Goal: Transaction & Acquisition: Purchase product/service

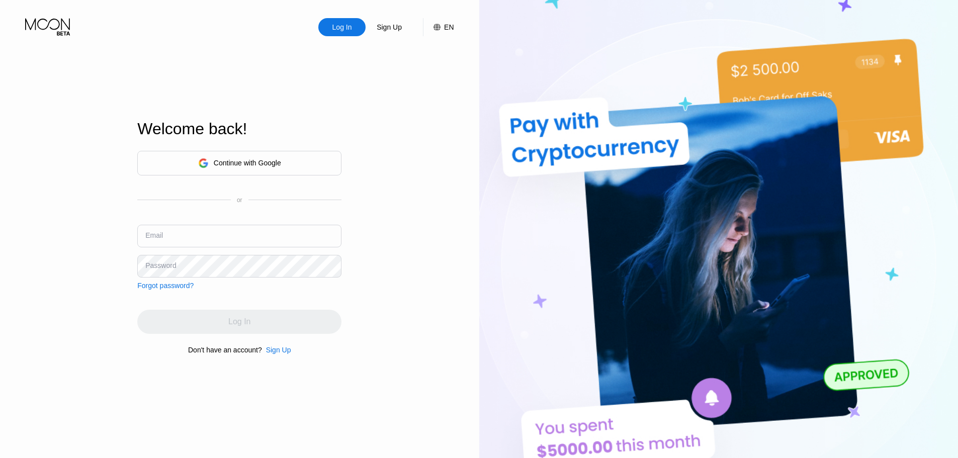
click at [218, 232] on input "text" at bounding box center [239, 236] width 204 height 23
paste input "danieltompkins1959@maillv.com spinvxuqY!8193 spinvxuqY!8193_"
drag, startPoint x: 286, startPoint y: 243, endPoint x: 362, endPoint y: 237, distance: 76.2
click at [362, 237] on div "Log In Sign Up EN Language English Save Welcome back! Continue with Google or E…" at bounding box center [239, 252] width 479 height 504
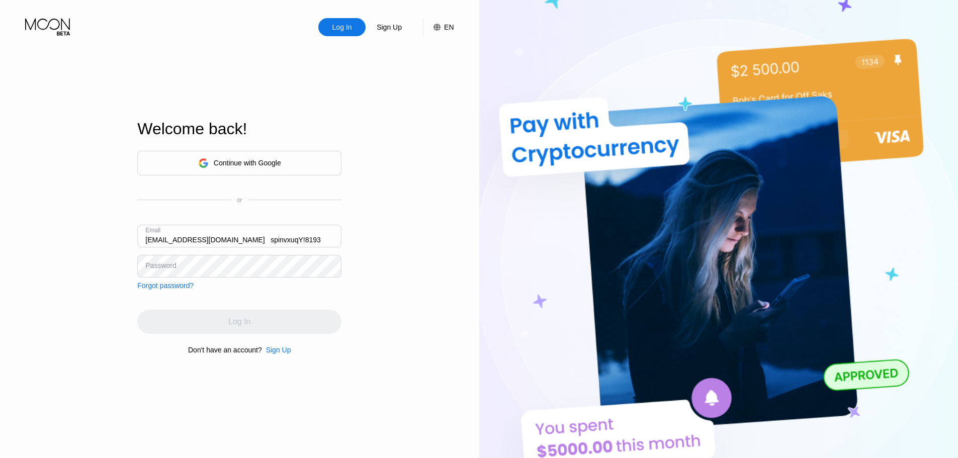
scroll to position [0, 0]
drag, startPoint x: 305, startPoint y: 239, endPoint x: 83, endPoint y: 234, distance: 221.9
click at [35, 244] on div "Log In Sign Up EN Language English Save Welcome back! Continue with Google or E…" at bounding box center [239, 252] width 479 height 504
click at [265, 239] on input "danieltompkins1959@maillv.com spinvxuqY!8193" at bounding box center [239, 236] width 204 height 23
drag, startPoint x: 301, startPoint y: 239, endPoint x: 253, endPoint y: 242, distance: 48.4
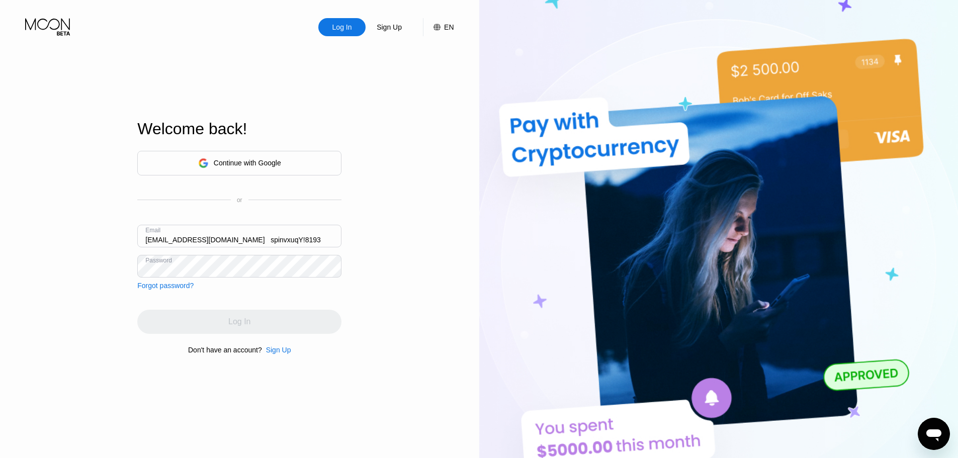
click at [253, 242] on input "danieltompkins1959@maillv.com spinvxuqY!8193" at bounding box center [239, 236] width 204 height 23
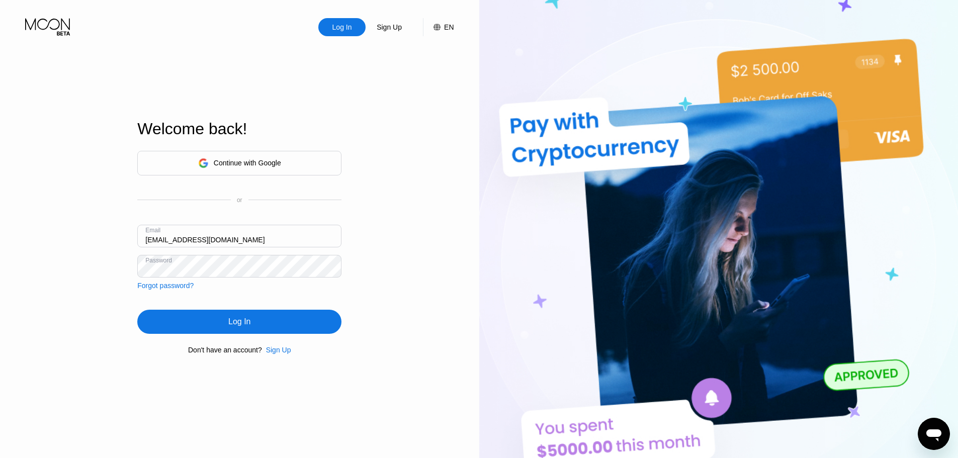
type input "[EMAIL_ADDRESS][DOMAIN_NAME]"
click at [228, 326] on div "Log In" at bounding box center [239, 322] width 204 height 24
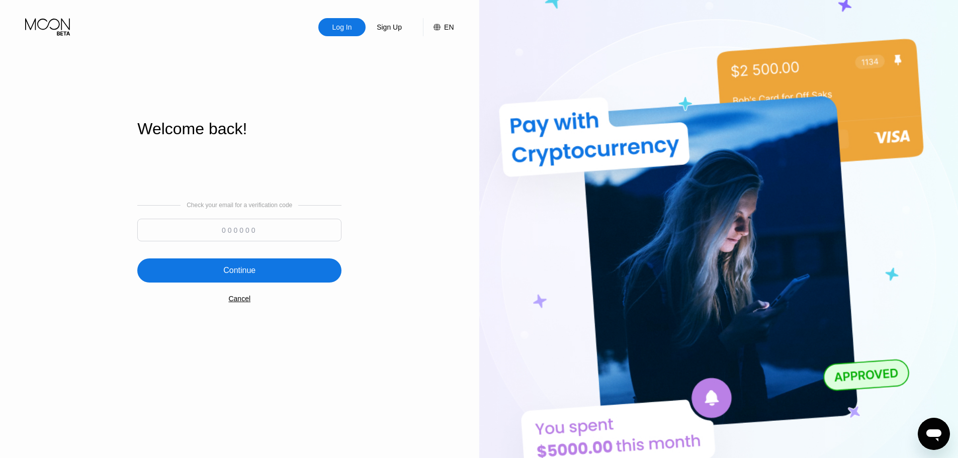
click at [217, 237] on input at bounding box center [239, 230] width 204 height 23
paste input "548495"
type input "548495"
click at [254, 276] on div "Continue" at bounding box center [239, 271] width 32 height 10
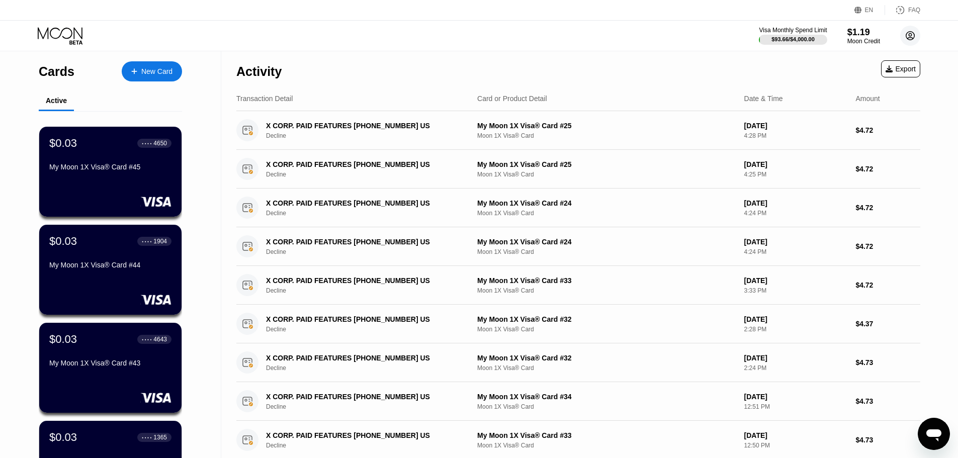
click at [909, 35] on icon at bounding box center [911, 36] width 6 height 6
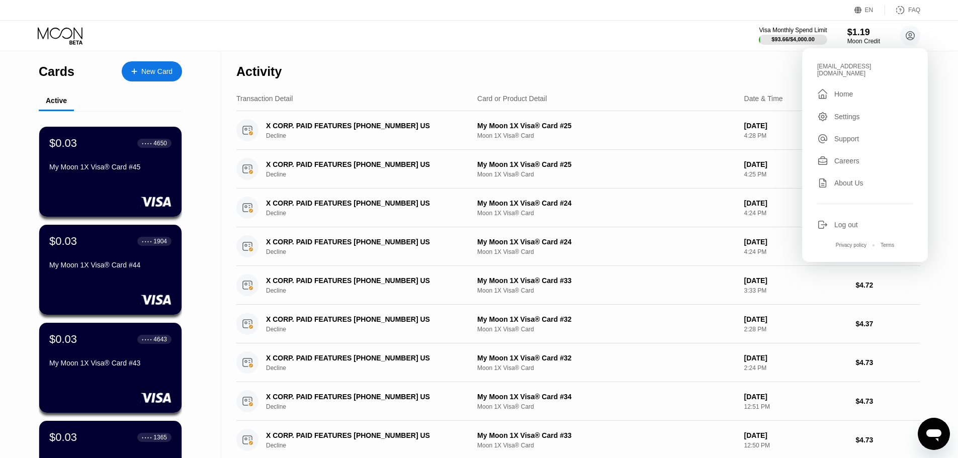
click at [842, 113] on div "Settings" at bounding box center [848, 117] width 26 height 8
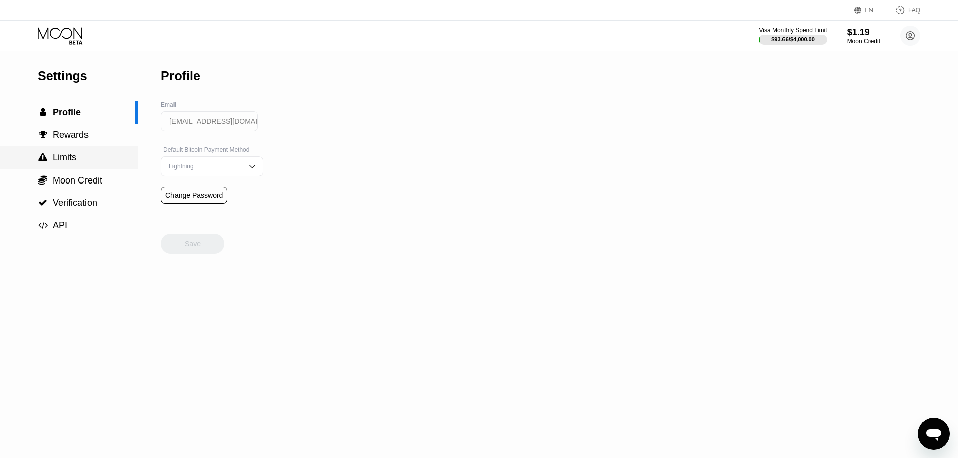
click at [84, 159] on div " Limits" at bounding box center [69, 157] width 138 height 11
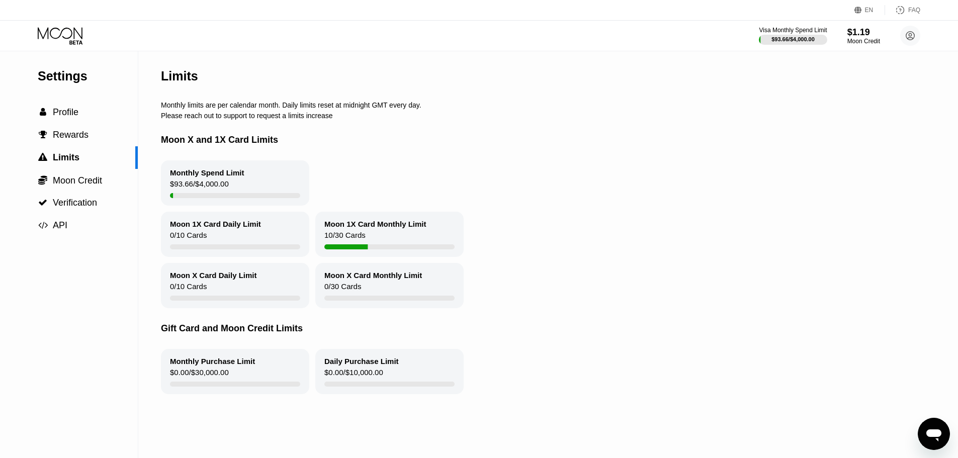
click at [69, 33] on icon at bounding box center [61, 36] width 47 height 18
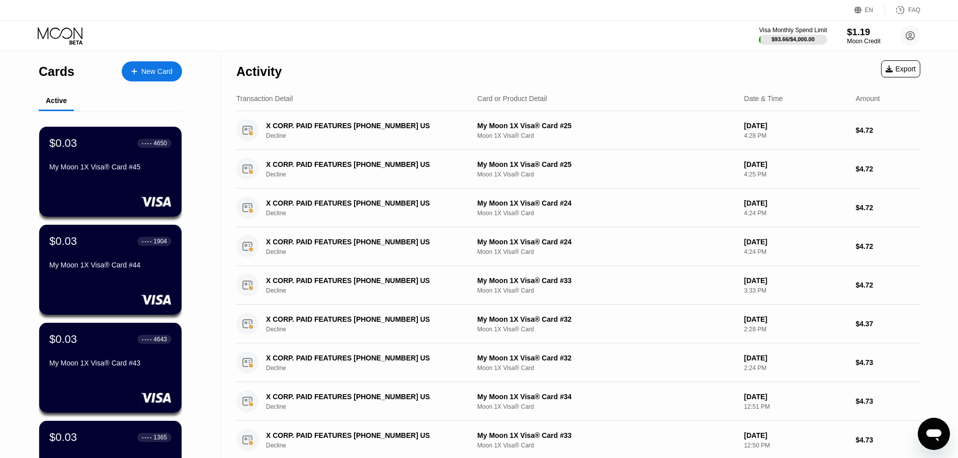
click at [861, 41] on div "Moon Credit" at bounding box center [864, 41] width 34 height 7
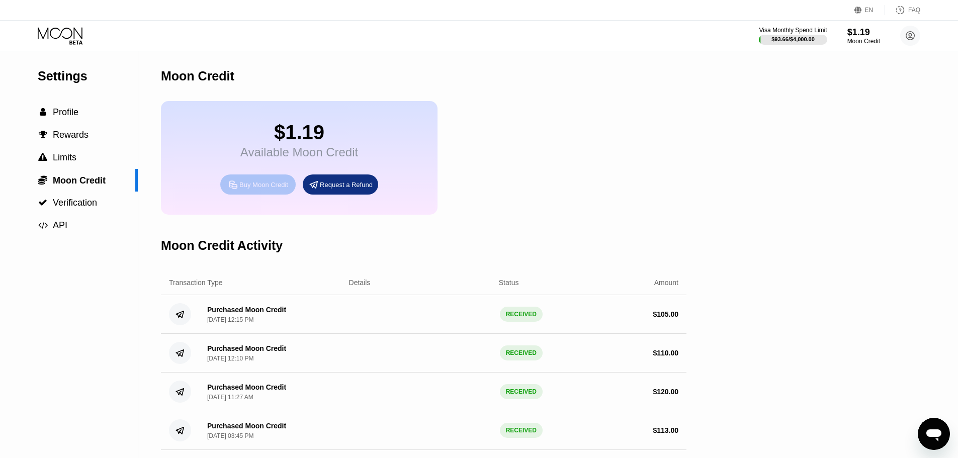
click at [259, 189] on div "Buy Moon Credit" at bounding box center [263, 185] width 49 height 9
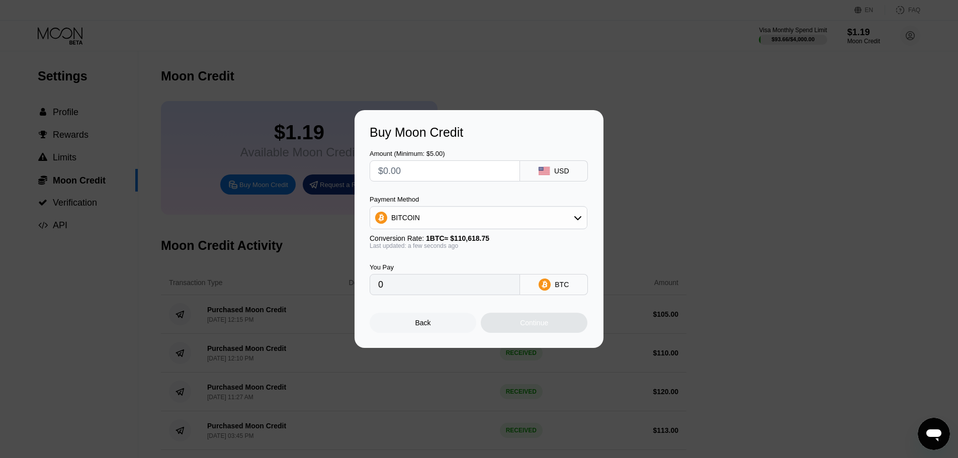
click at [409, 169] on input "text" at bounding box center [444, 171] width 133 height 20
type input "$1"
type input "0.00000905"
type input "$109"
type input "0.00098537"
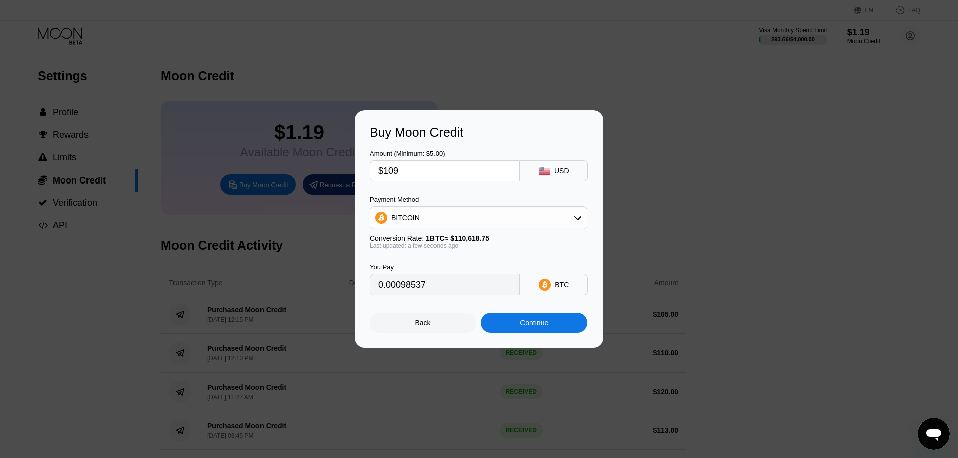
type input "$109"
click at [535, 333] on div "Continue" at bounding box center [534, 323] width 107 height 20
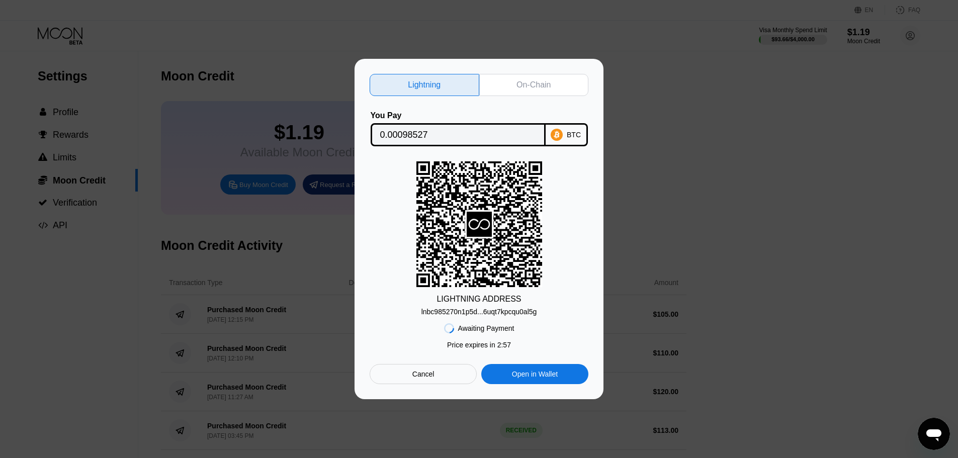
click at [427, 379] on div "Cancel" at bounding box center [424, 374] width 22 height 9
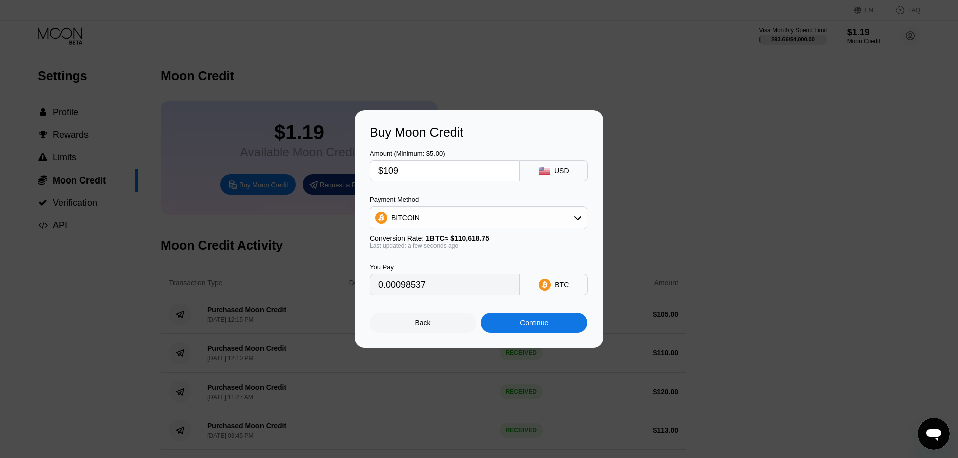
click at [429, 219] on div "BITCOIN" at bounding box center [478, 218] width 217 height 20
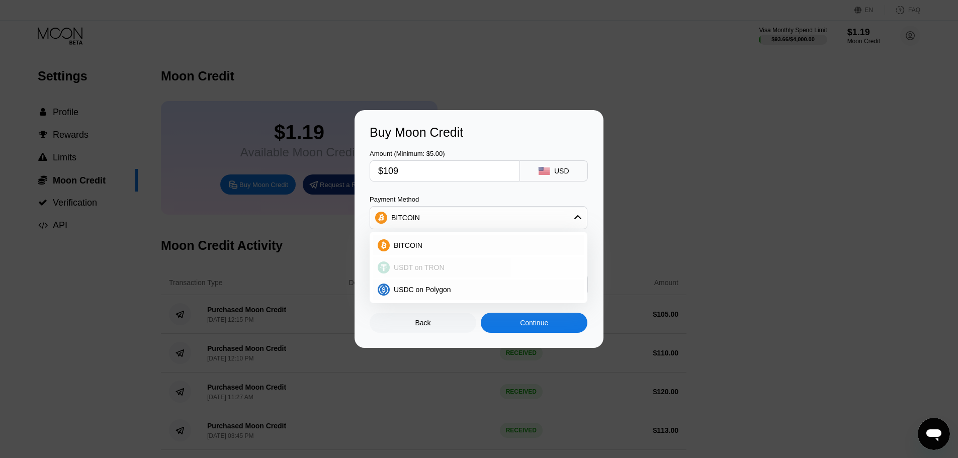
click at [400, 268] on span "USDT on TRON" at bounding box center [419, 268] width 51 height 8
type input "110.10"
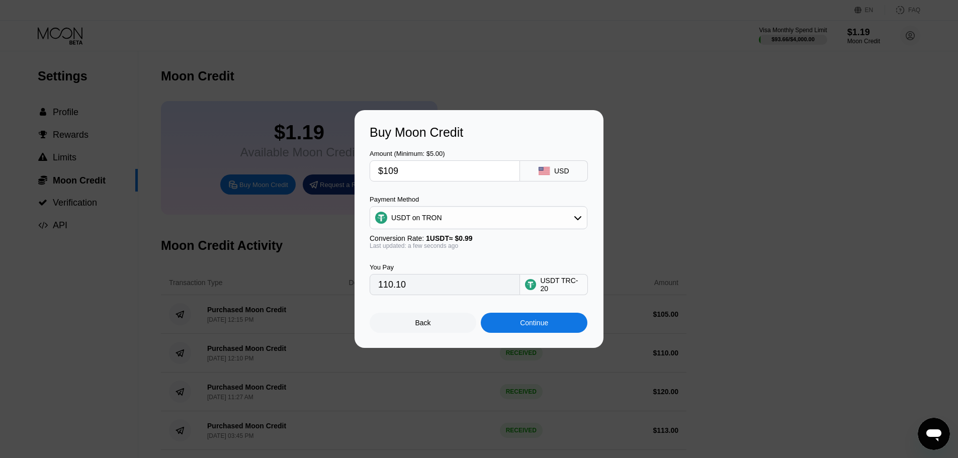
click at [525, 321] on div "Continue" at bounding box center [534, 323] width 107 height 20
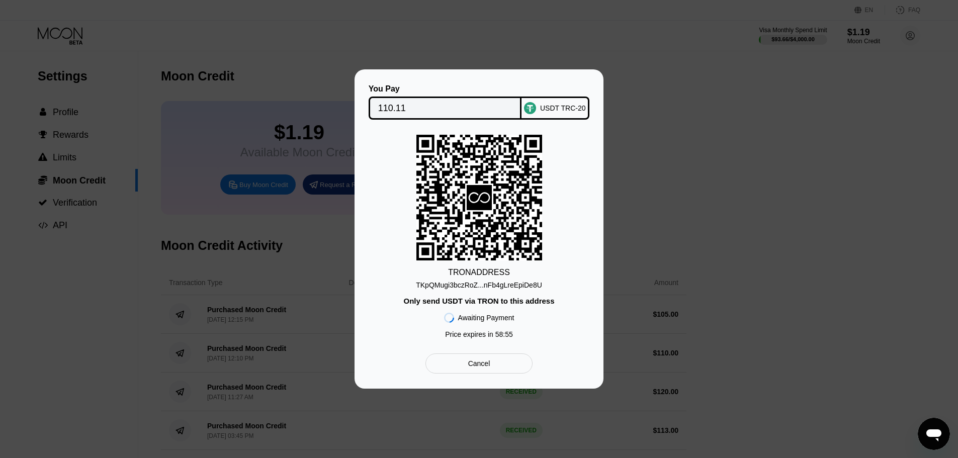
click at [454, 284] on div "TKpQMugi3bczRoZ...nFb4gLreEpiDe8U" at bounding box center [479, 285] width 126 height 8
click at [402, 105] on input "110.11" at bounding box center [445, 108] width 134 height 20
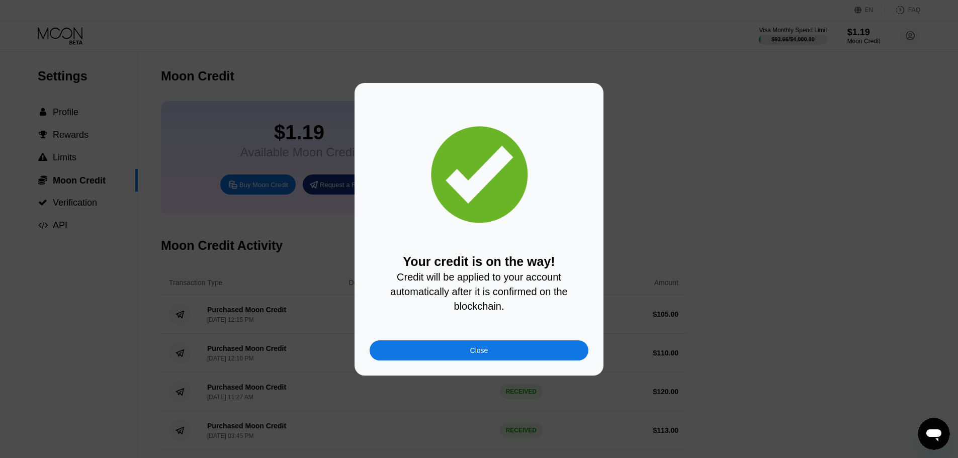
click at [478, 350] on div "Close" at bounding box center [479, 351] width 18 height 8
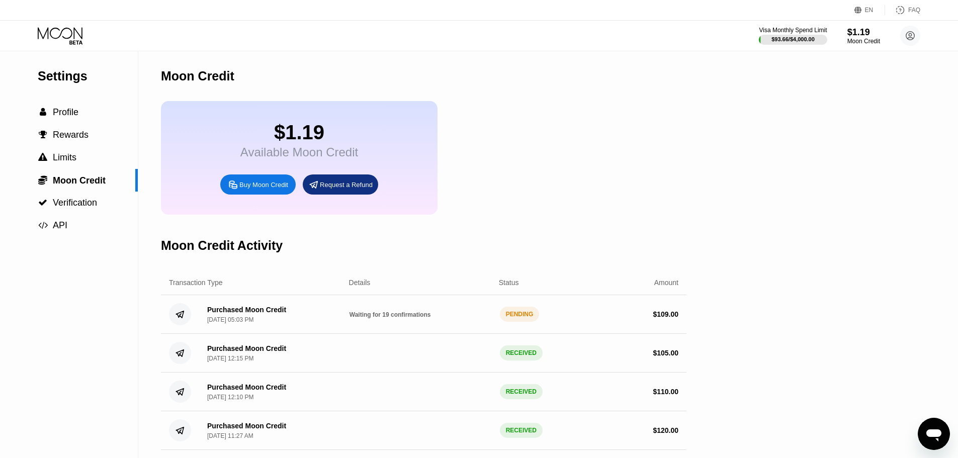
click at [76, 33] on icon at bounding box center [61, 36] width 47 height 18
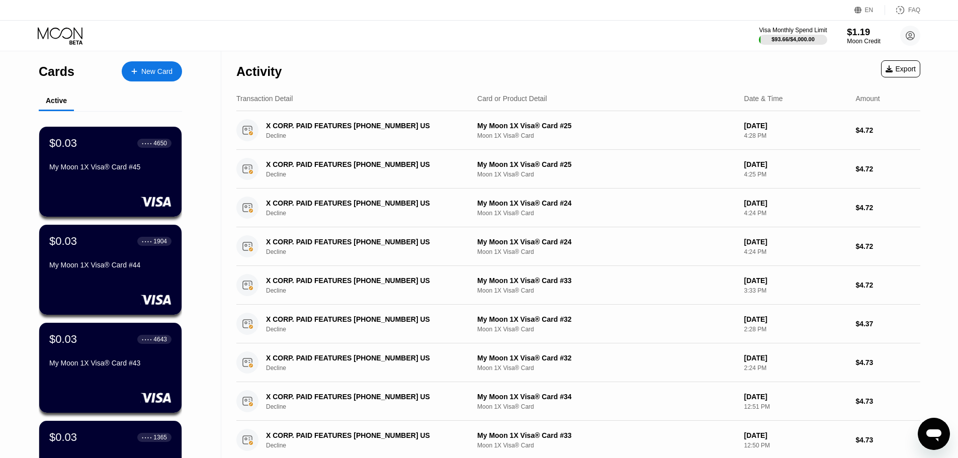
click at [857, 38] on div "Moon Credit" at bounding box center [864, 41] width 34 height 7
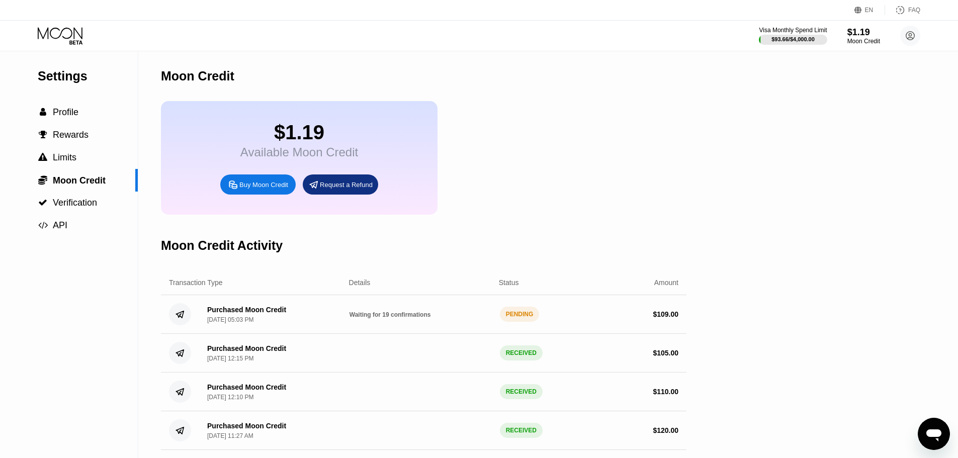
drag, startPoint x: 65, startPoint y: 27, endPoint x: 59, endPoint y: 31, distance: 7.3
click at [64, 27] on icon at bounding box center [61, 36] width 47 height 18
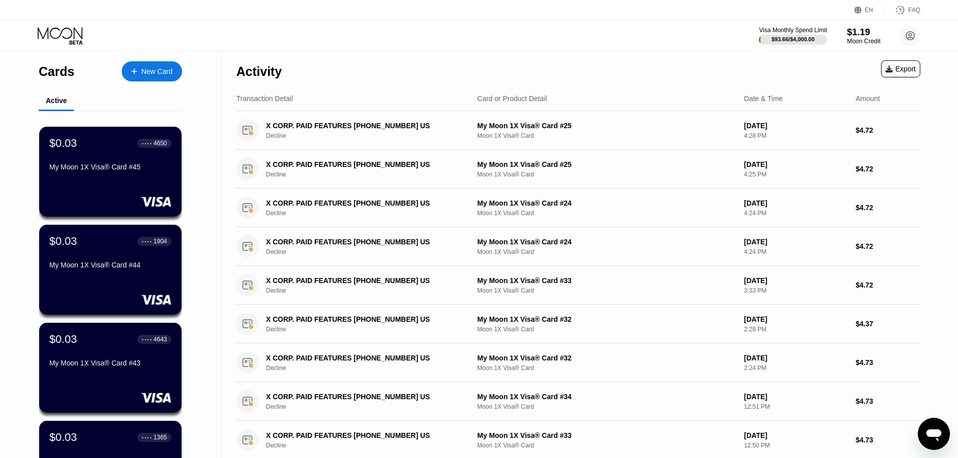
click at [852, 37] on div "$1.19" at bounding box center [864, 32] width 34 height 11
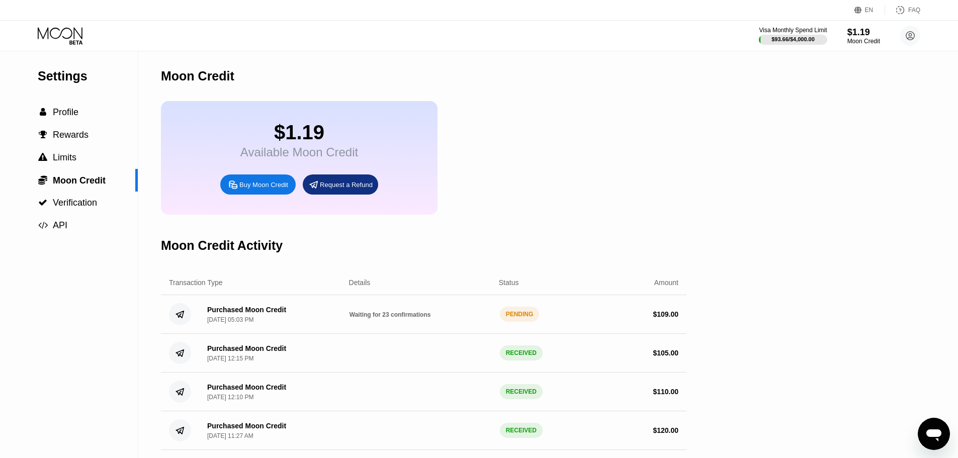
click at [531, 162] on div "$1.19 Available Moon Credit Buy Moon Credit Request a Refund" at bounding box center [424, 158] width 526 height 114
click at [60, 30] on icon at bounding box center [61, 36] width 47 height 18
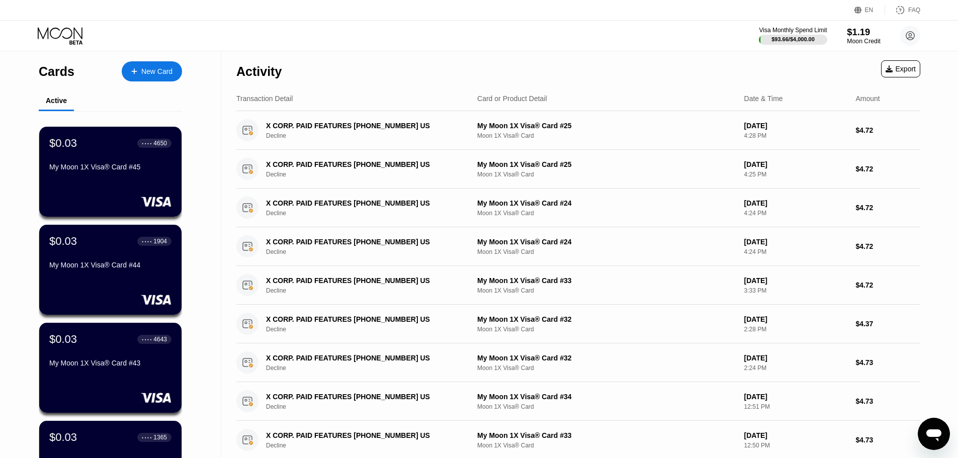
click at [858, 38] on div "Moon Credit" at bounding box center [864, 41] width 34 height 7
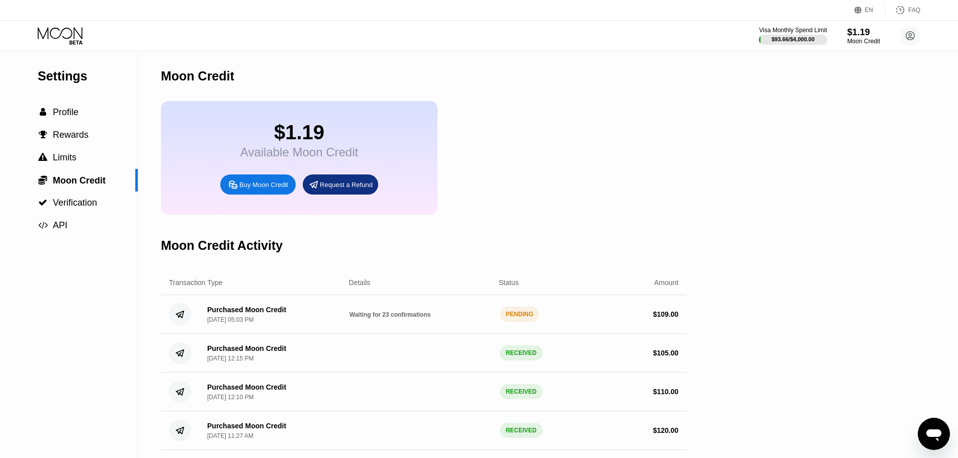
click at [658, 138] on div "$1.19 Available Moon Credit Buy Moon Credit Request a Refund" at bounding box center [424, 158] width 526 height 114
click at [643, 142] on div "$1.19 Available Moon Credit Buy Moon Credit Request a Refund" at bounding box center [424, 158] width 526 height 114
click at [72, 31] on icon at bounding box center [60, 33] width 45 height 12
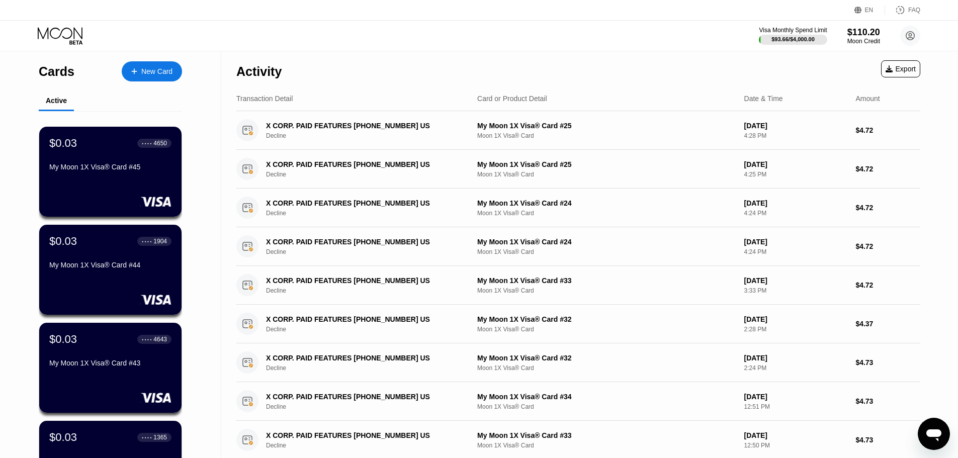
click at [158, 72] on div "New Card" at bounding box center [156, 71] width 31 height 9
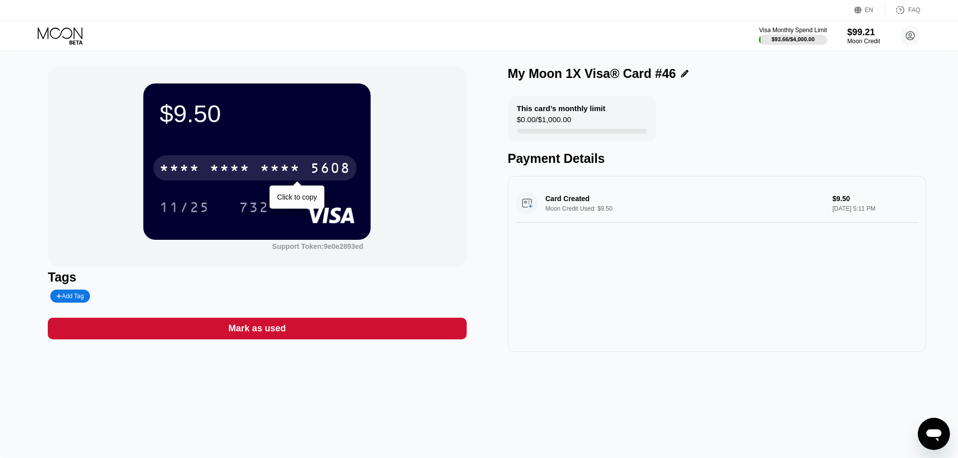
click at [258, 168] on div "* * * * * * * * * * * * 5608" at bounding box center [254, 167] width 203 height 25
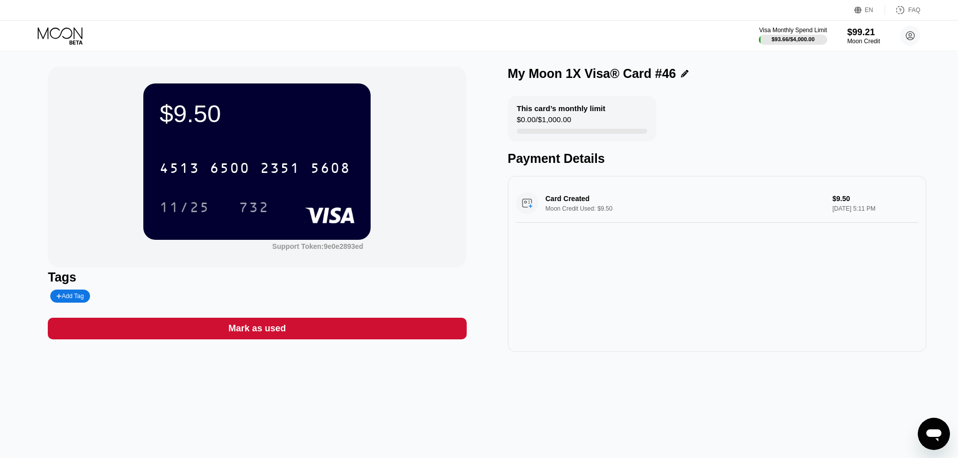
click at [60, 29] on icon at bounding box center [61, 36] width 47 height 18
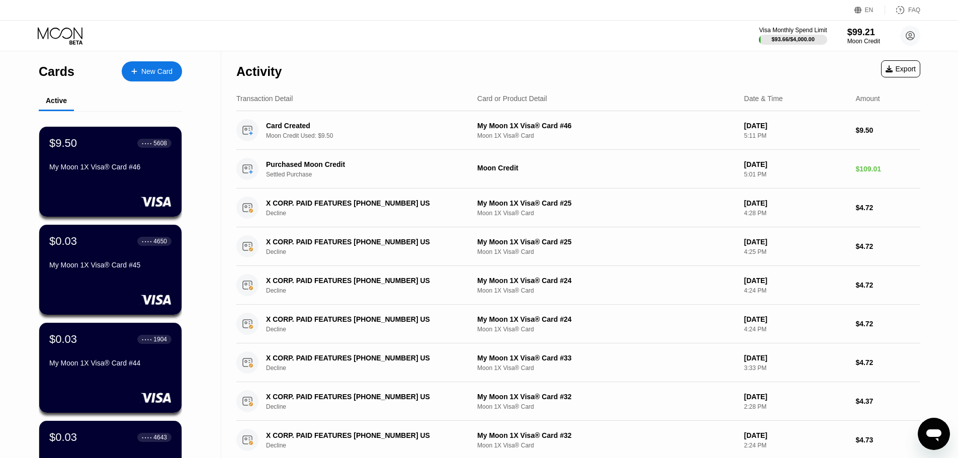
click at [149, 78] on div "New Card" at bounding box center [152, 71] width 60 height 20
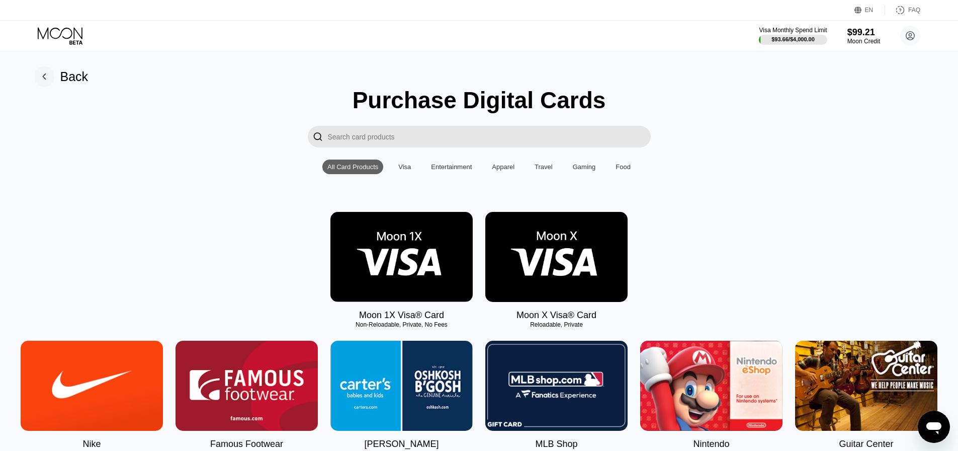
click at [409, 276] on img at bounding box center [402, 257] width 142 height 90
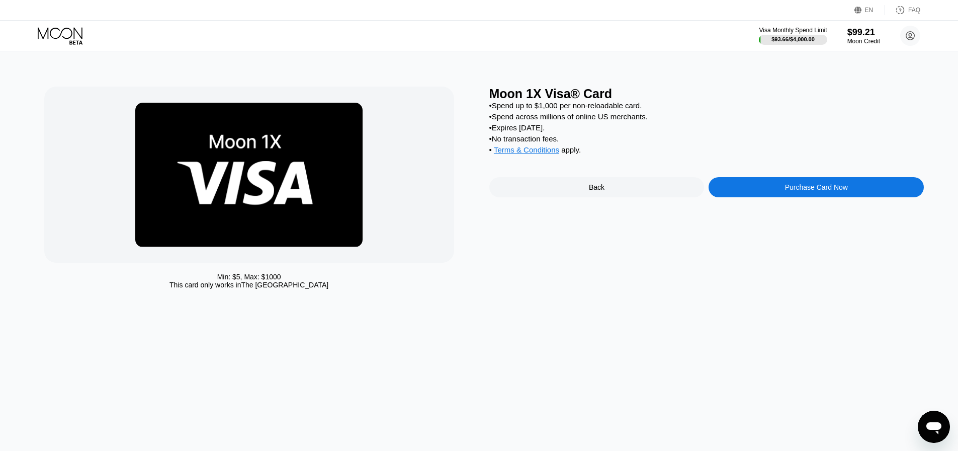
click at [770, 186] on div "Moon 1X Visa® Card • Spend up to $1,000 per non-reloadable card. • Spend across…" at bounding box center [707, 190] width 435 height 207
click at [768, 195] on div "Purchase Card Now" at bounding box center [816, 187] width 215 height 20
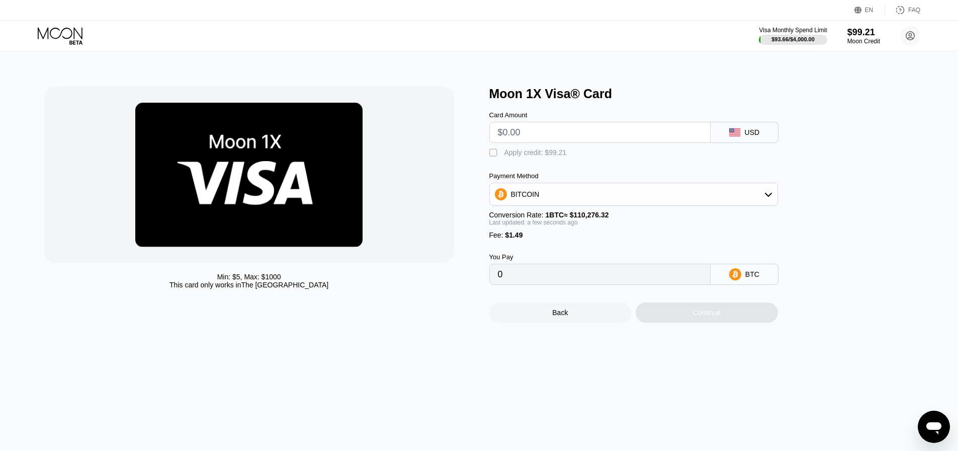
click at [529, 134] on input "text" at bounding box center [600, 132] width 204 height 20
type input "$9"
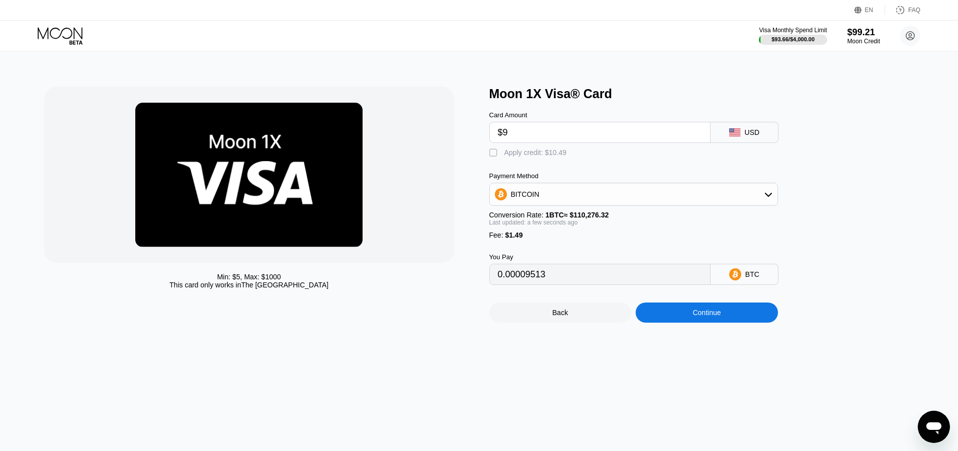
type input "0.00009513"
type input "$9.5"
type input "0.00009966"
type input "$9.5"
click at [518, 153] on div "Apply credit: $10.99" at bounding box center [536, 152] width 62 height 8
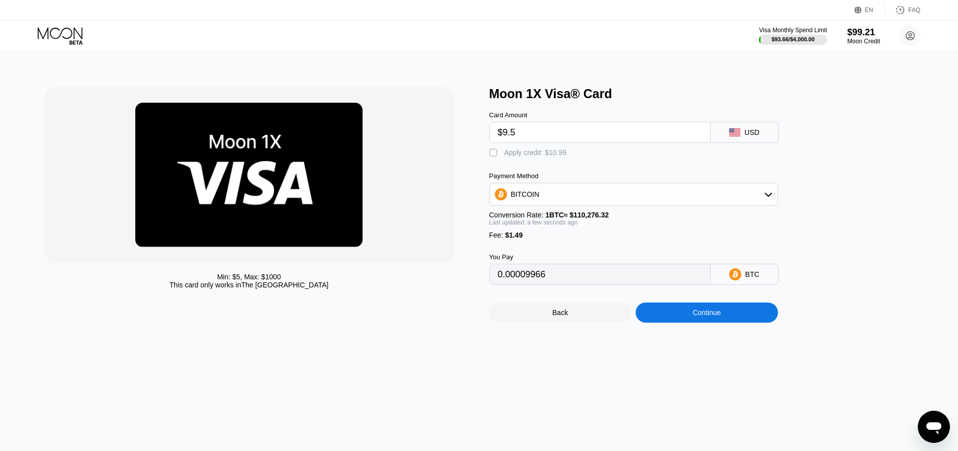
type input "0"
click at [673, 322] on div "Continue" at bounding box center [707, 312] width 142 height 20
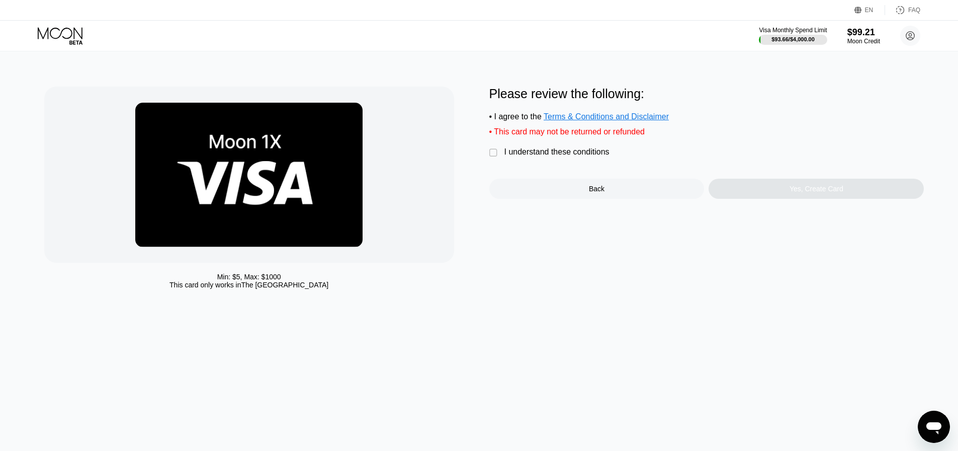
click at [561, 156] on div "I understand these conditions" at bounding box center [557, 151] width 105 height 9
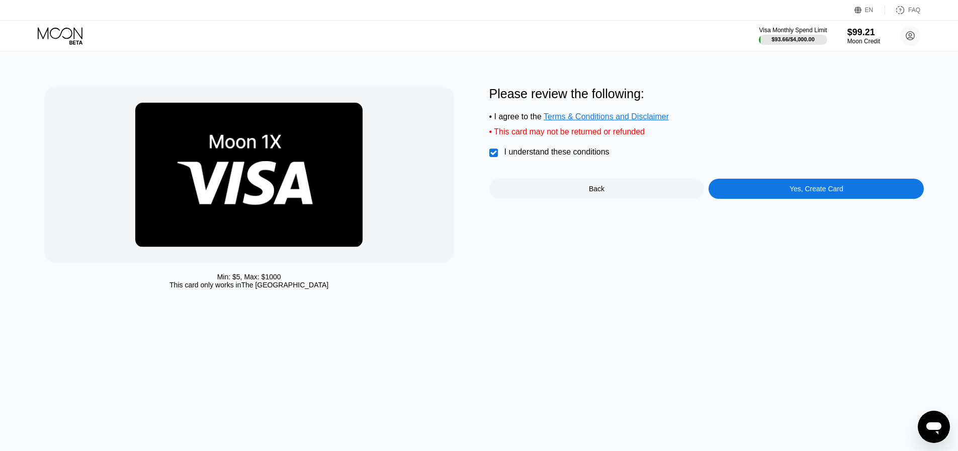
click at [761, 197] on div "Yes, Create Card" at bounding box center [816, 189] width 215 height 20
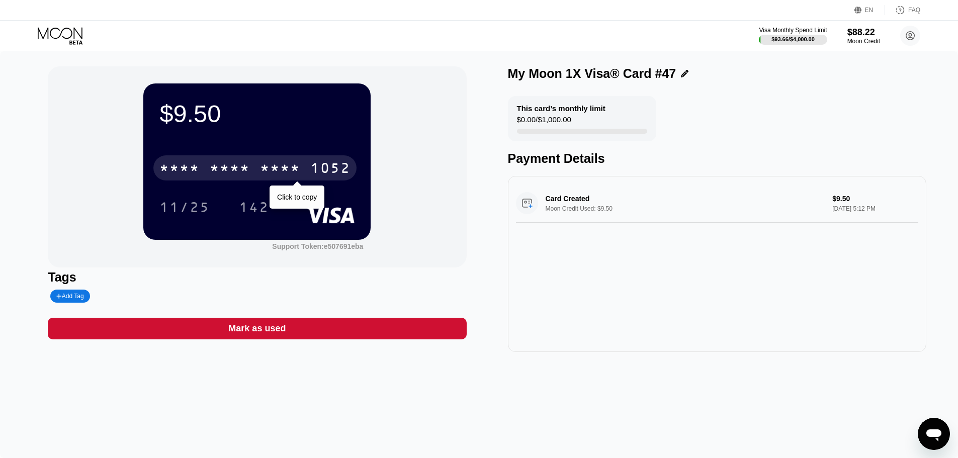
click at [271, 161] on div "* * * * * * * * * * * * 1052" at bounding box center [254, 167] width 203 height 25
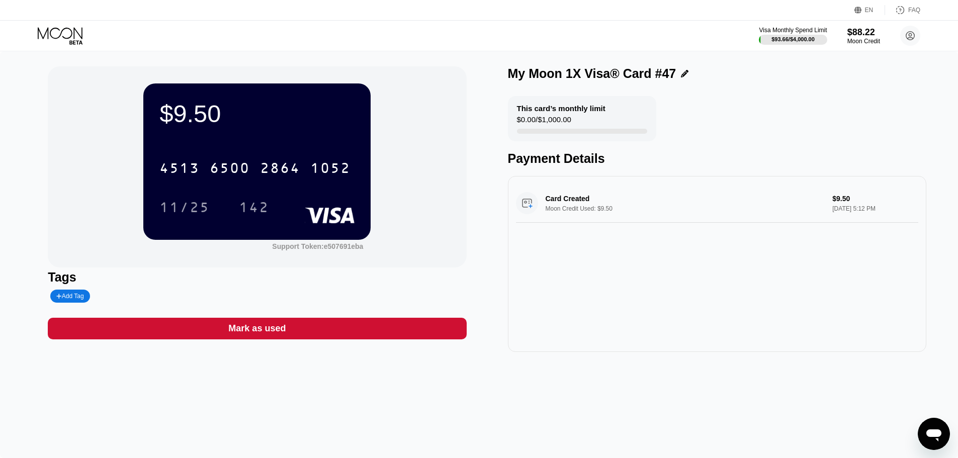
click at [68, 39] on icon at bounding box center [61, 36] width 47 height 18
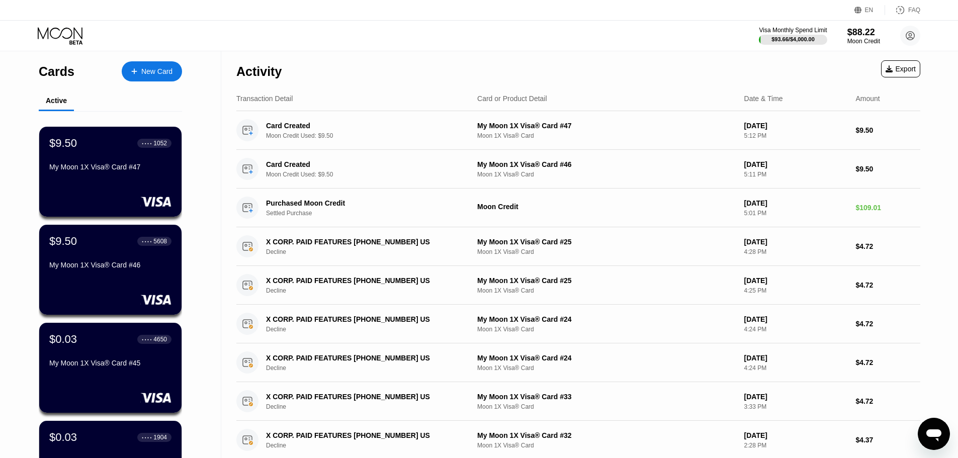
click at [141, 81] on div "New Card" at bounding box center [152, 71] width 60 height 20
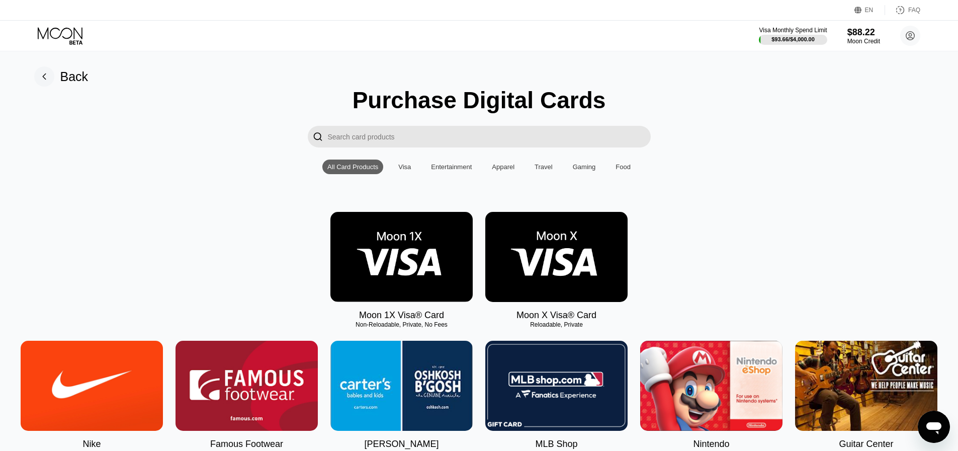
click at [397, 266] on img at bounding box center [402, 257] width 142 height 90
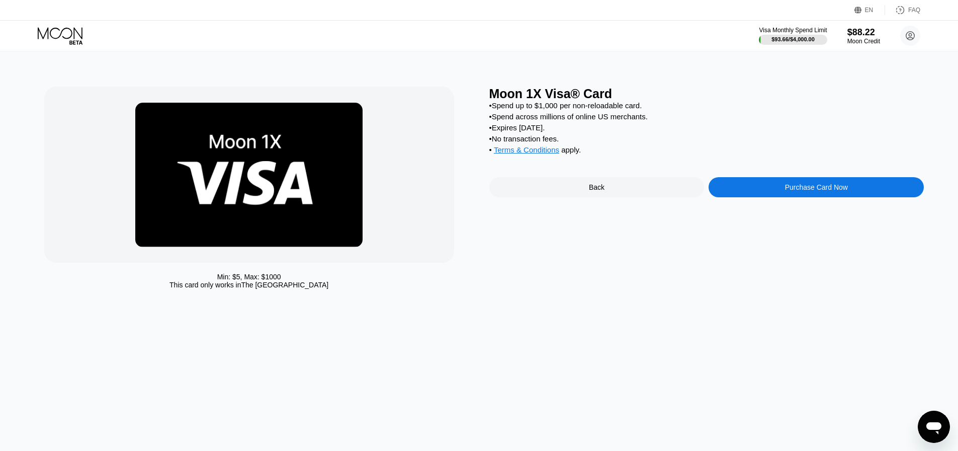
click at [793, 182] on div "Moon 1X Visa® Card • Spend up to $1,000 per non-reloadable card. • Spend across…" at bounding box center [707, 190] width 435 height 207
click at [782, 192] on div "Purchase Card Now" at bounding box center [816, 187] width 215 height 20
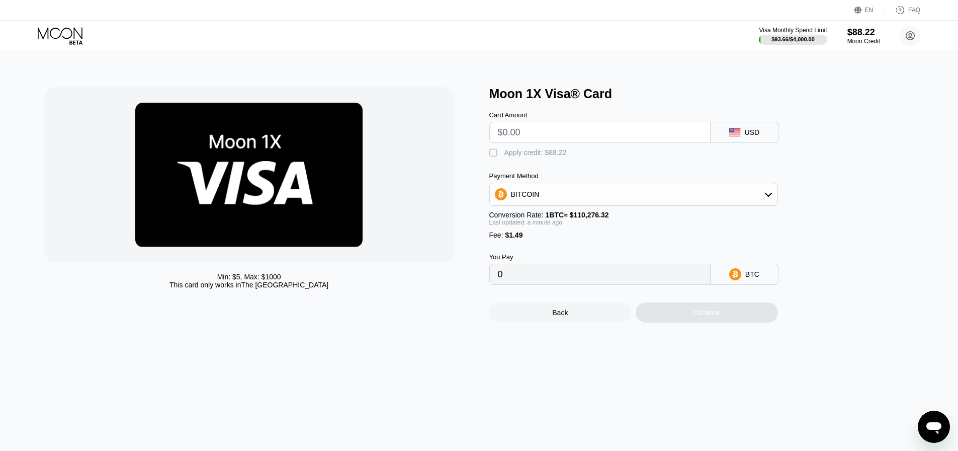
click at [514, 134] on input "text" at bounding box center [600, 132] width 204 height 20
type input "$9"
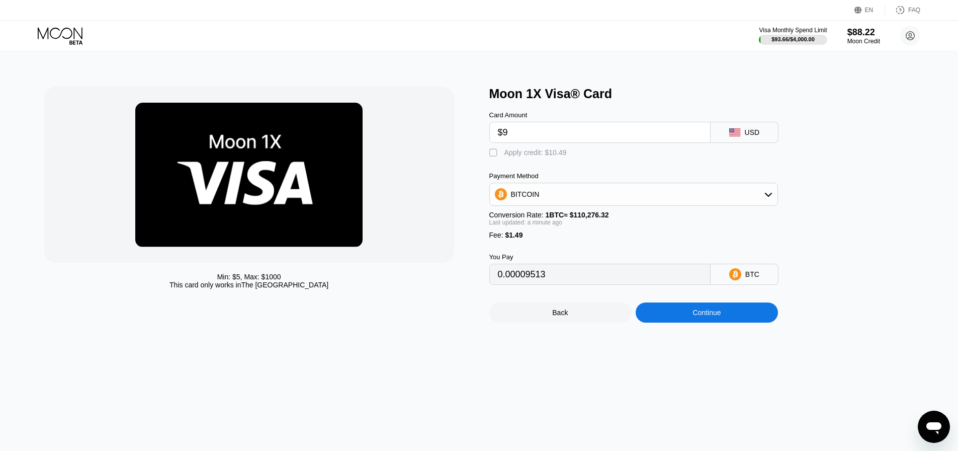
type input "0.00009513"
type input "$9.5"
type input "0.00009966"
type input "$9.5"
click at [505, 154] on div "Apply credit: $10.99" at bounding box center [536, 152] width 62 height 8
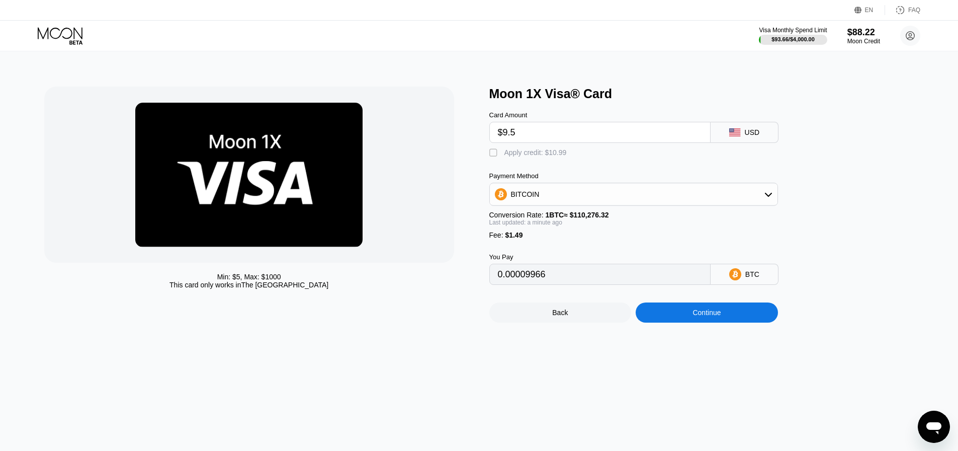
type input "0"
click at [689, 322] on div "Continue" at bounding box center [707, 312] width 142 height 20
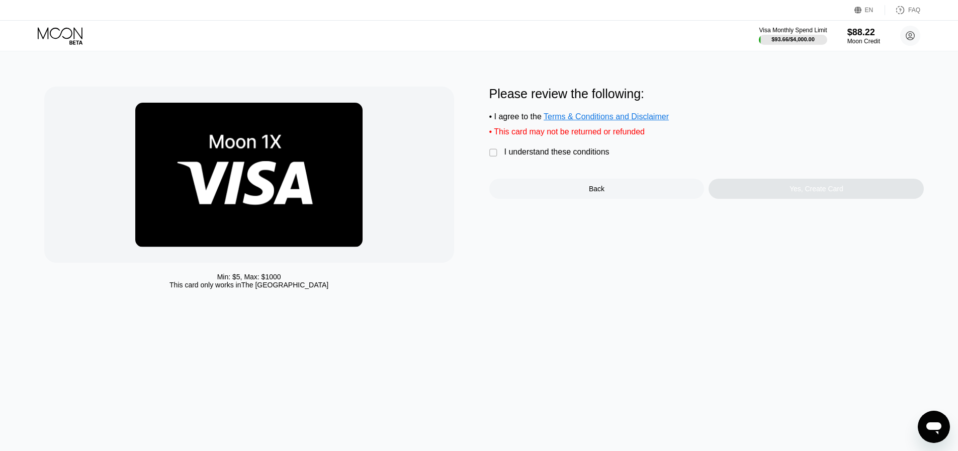
click at [519, 156] on div "I understand these conditions" at bounding box center [557, 151] width 105 height 9
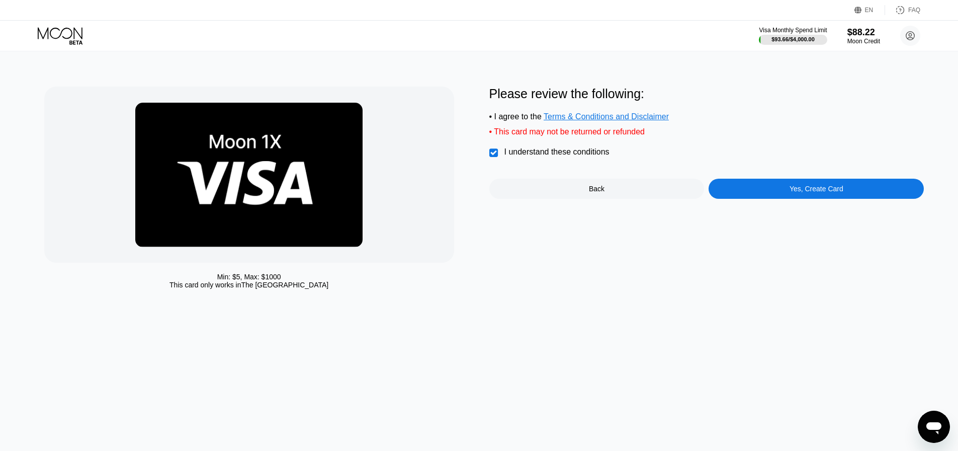
click at [762, 196] on div "Yes, Create Card" at bounding box center [816, 189] width 215 height 20
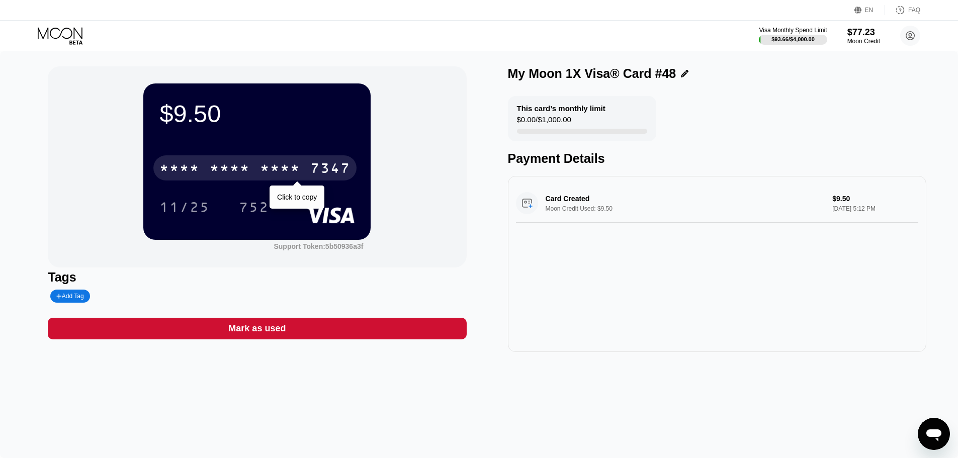
click at [264, 169] on div "* * * *" at bounding box center [280, 169] width 40 height 16
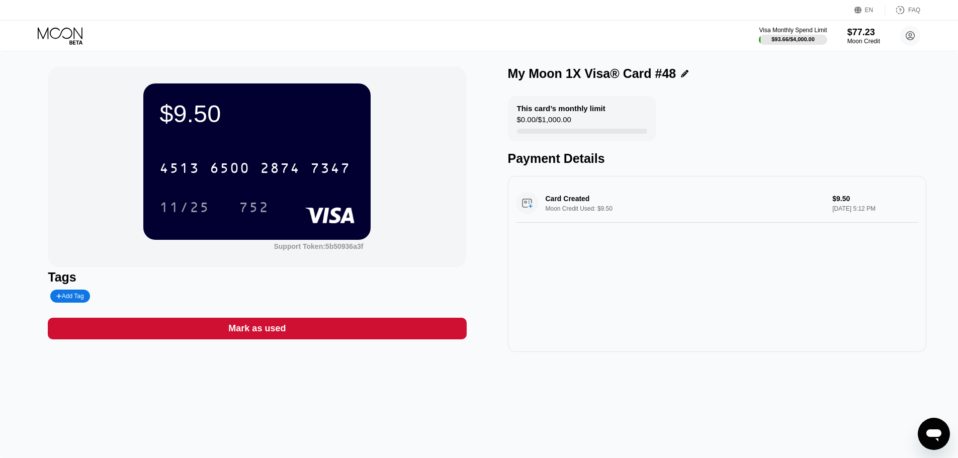
click at [67, 27] on icon at bounding box center [61, 36] width 47 height 18
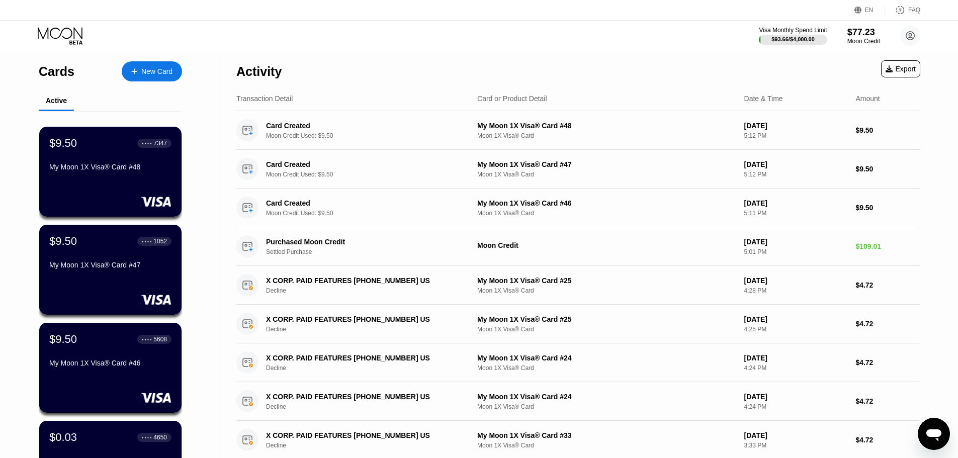
click at [140, 69] on div at bounding box center [139, 71] width 4 height 9
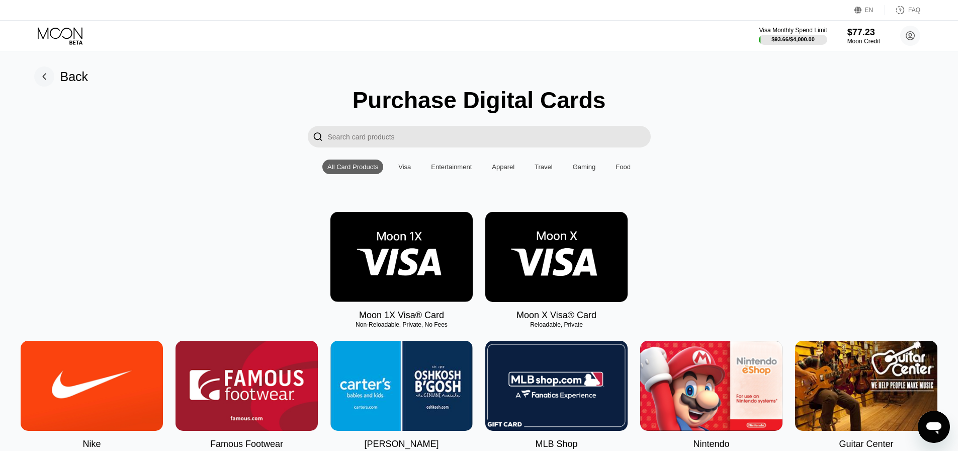
click at [419, 258] on img at bounding box center [402, 257] width 142 height 90
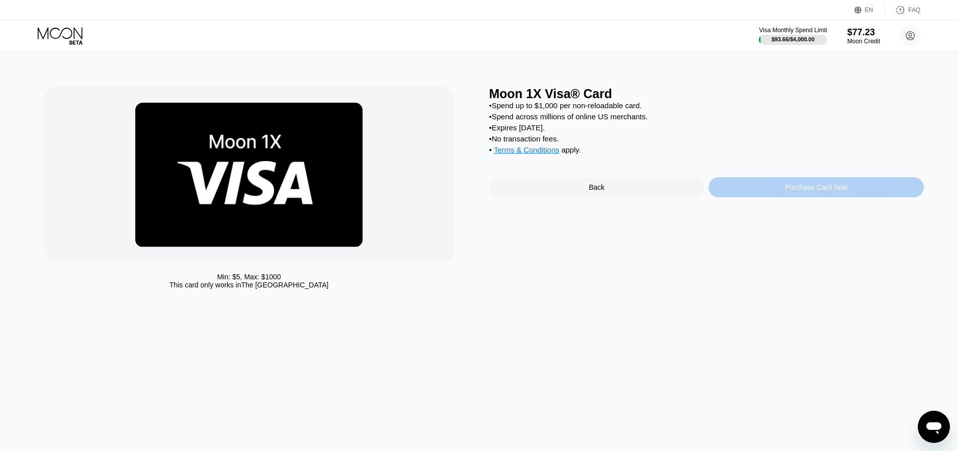
click at [747, 196] on div "Purchase Card Now" at bounding box center [816, 187] width 215 height 20
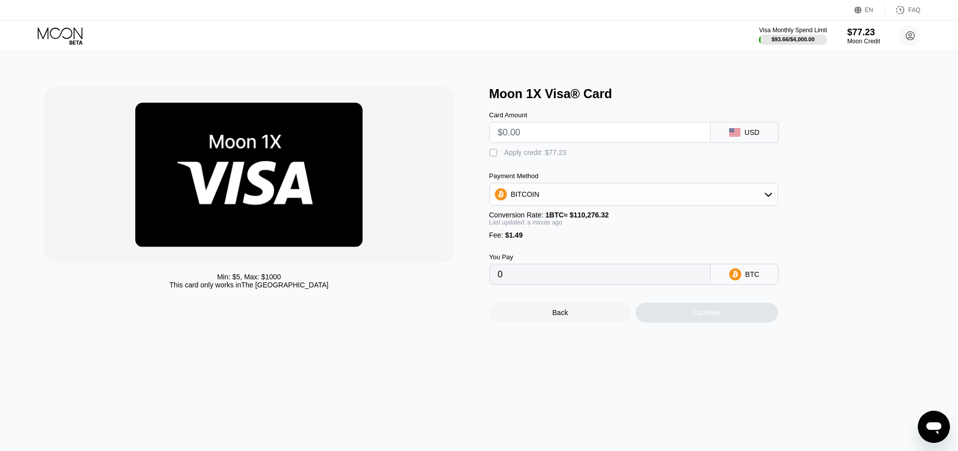
click at [522, 135] on input "text" at bounding box center [600, 132] width 204 height 20
type input "$9"
type input "0.00009513"
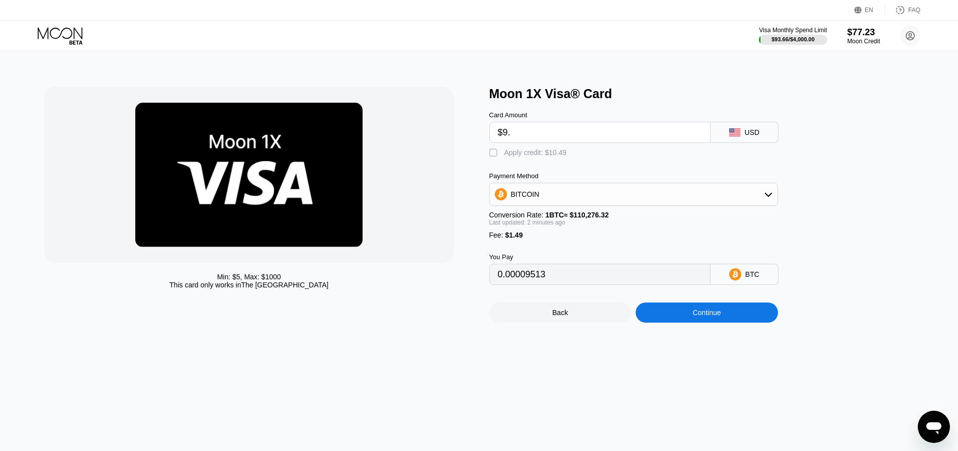
type input "$9.5"
type input "0.00009966"
type input "$9.5"
click at [509, 156] on div "Apply credit: $10.99" at bounding box center [536, 152] width 62 height 8
type input "0"
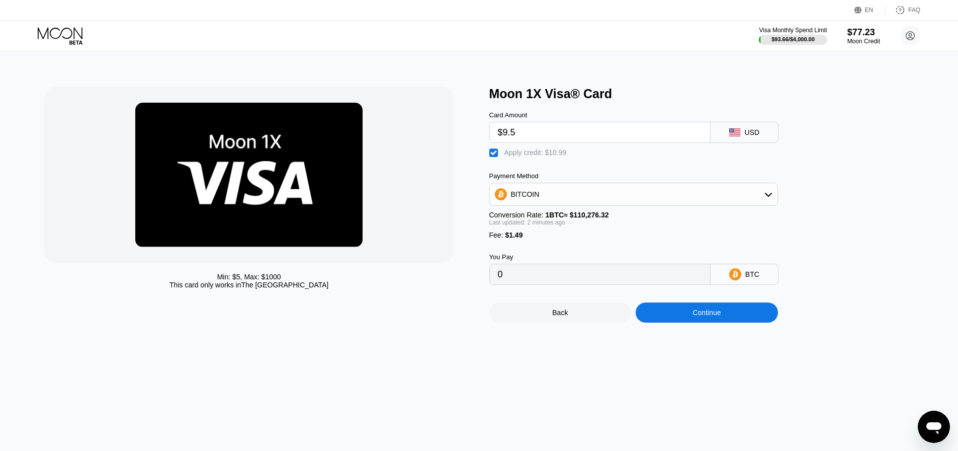
click at [677, 319] on div "Continue" at bounding box center [707, 312] width 142 height 20
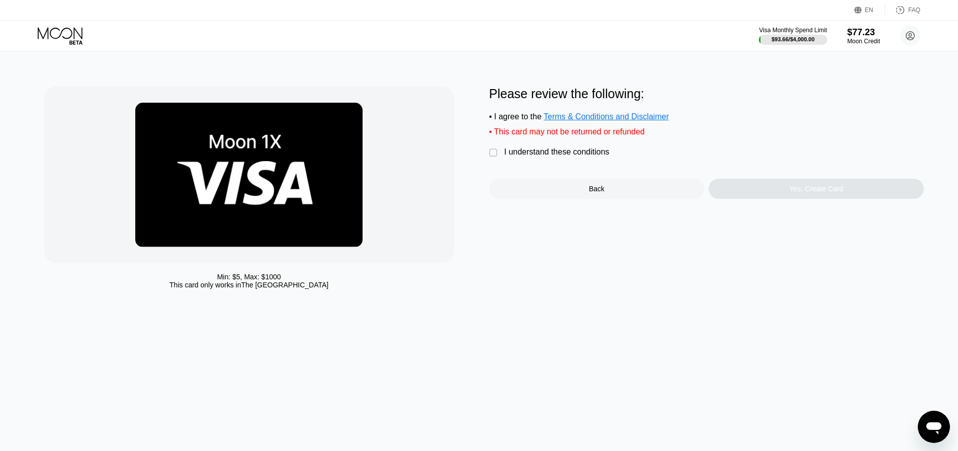
click at [501, 156] on div " I understand these conditions" at bounding box center [552, 152] width 125 height 11
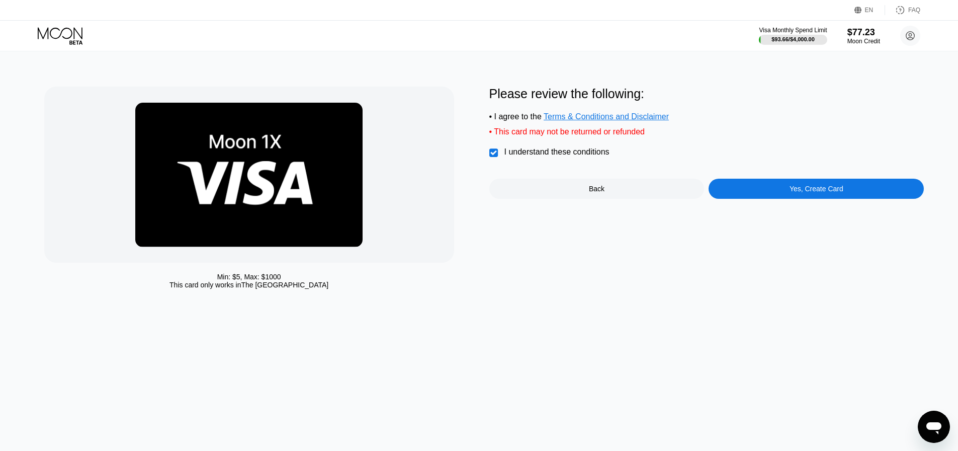
click at [759, 199] on div "Yes, Create Card" at bounding box center [816, 189] width 215 height 20
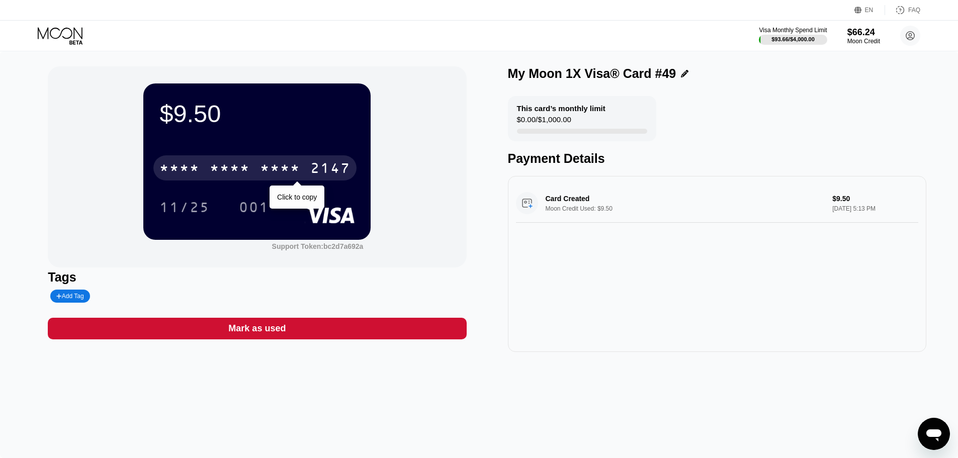
click at [279, 173] on div "* * * *" at bounding box center [280, 169] width 40 height 16
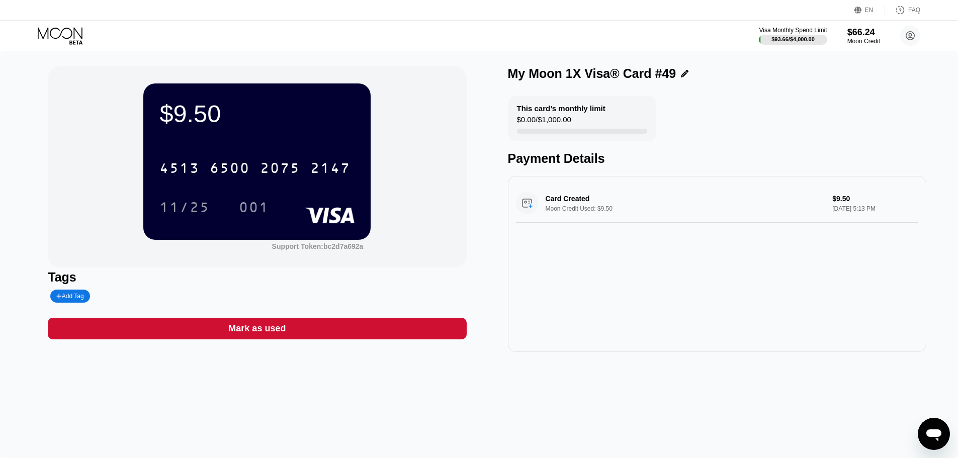
click at [56, 39] on icon at bounding box center [61, 36] width 47 height 18
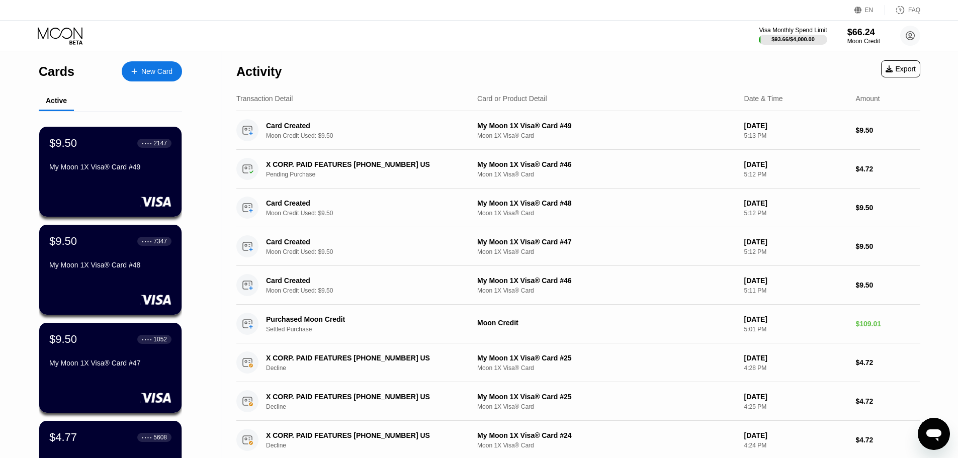
click at [145, 73] on div "New Card" at bounding box center [156, 71] width 31 height 9
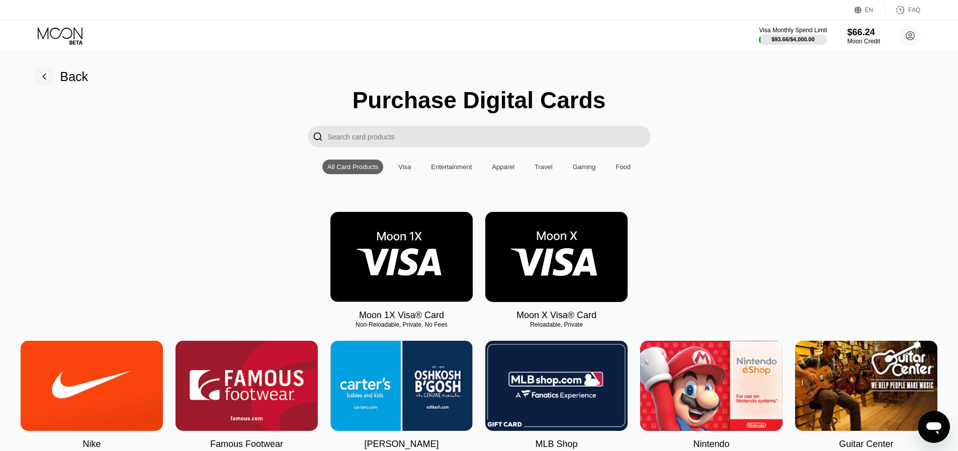
click at [390, 255] on img at bounding box center [402, 257] width 142 height 90
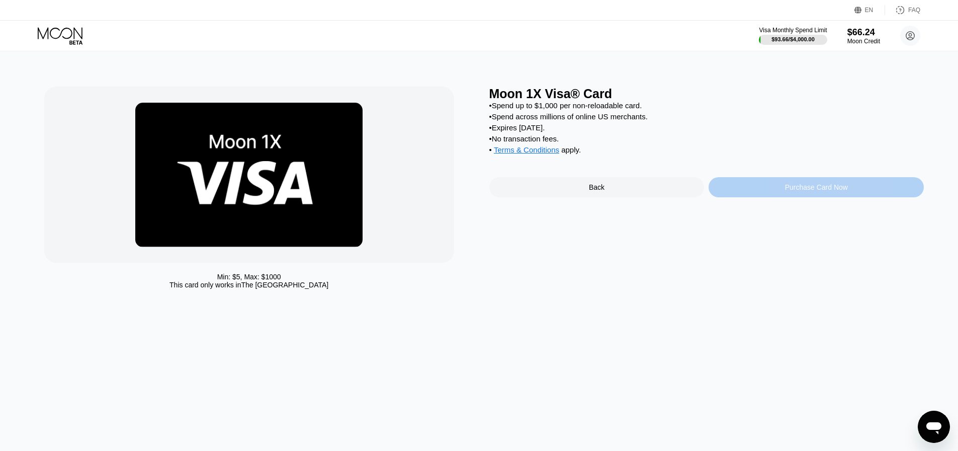
click at [782, 197] on div "Purchase Card Now" at bounding box center [816, 187] width 215 height 20
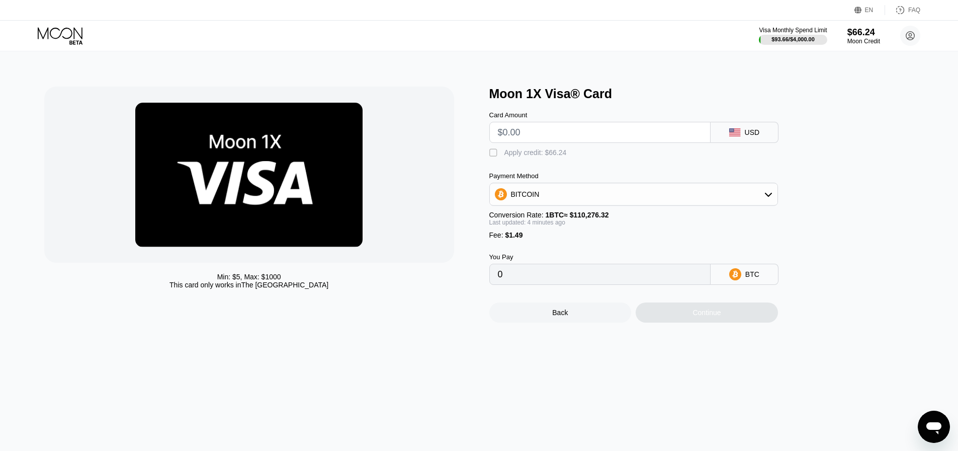
click at [522, 139] on input "text" at bounding box center [600, 132] width 204 height 20
type input "$9"
type input "0.00009506"
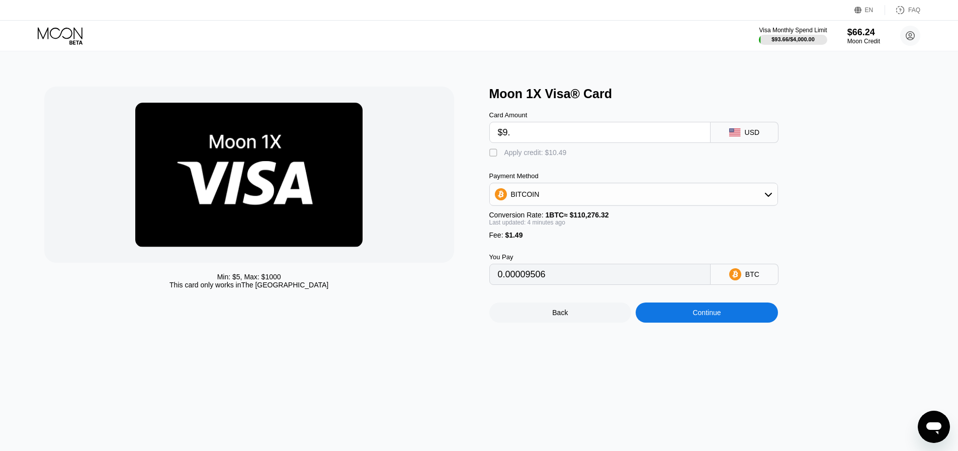
type input "$9.5"
type input "0.00009959"
type input "$9.5"
click at [510, 155] on div "Apply credit: $10.99" at bounding box center [536, 152] width 62 height 8
type input "0"
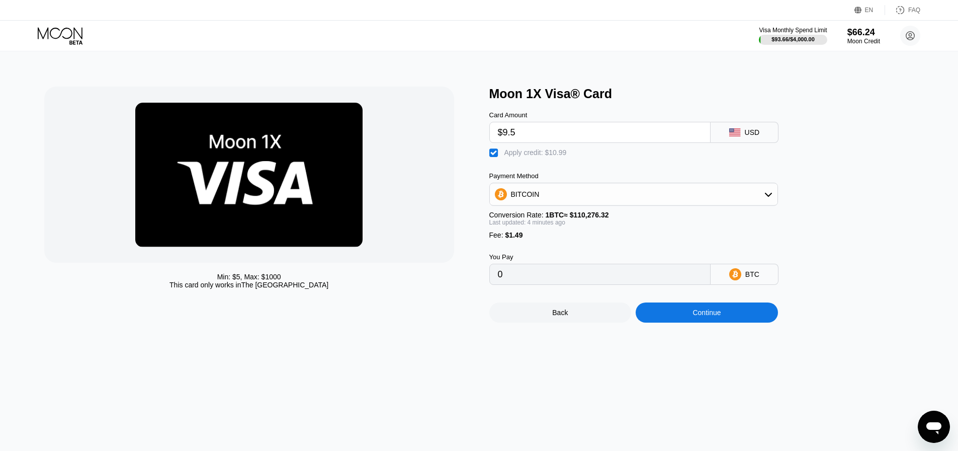
click at [675, 320] on div "Continue" at bounding box center [707, 312] width 142 height 20
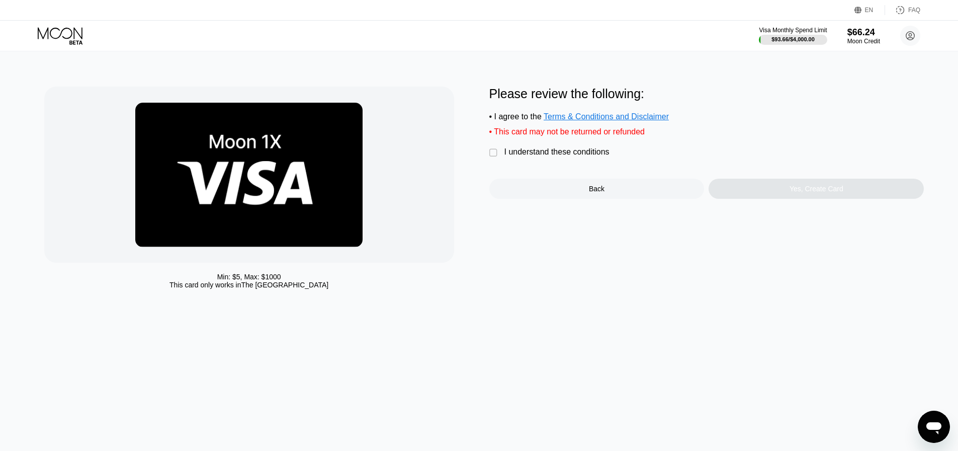
click at [528, 156] on div "I understand these conditions" at bounding box center [557, 151] width 105 height 9
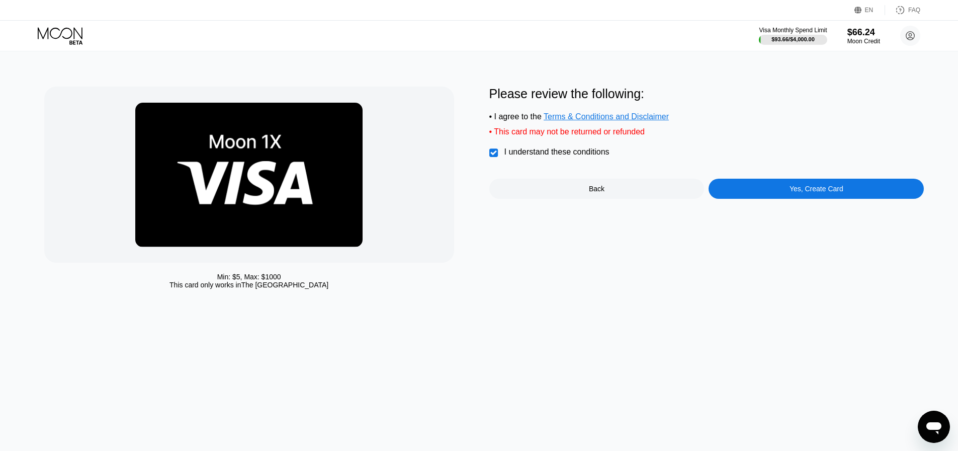
click at [739, 188] on div "Yes, Create Card" at bounding box center [816, 189] width 215 height 20
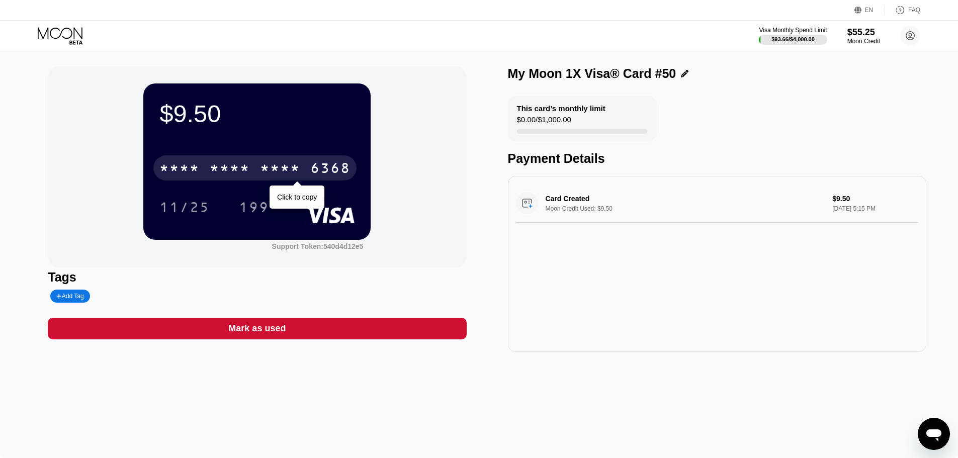
click at [257, 164] on div "* * * * * * * * * * * * 6368" at bounding box center [254, 167] width 203 height 25
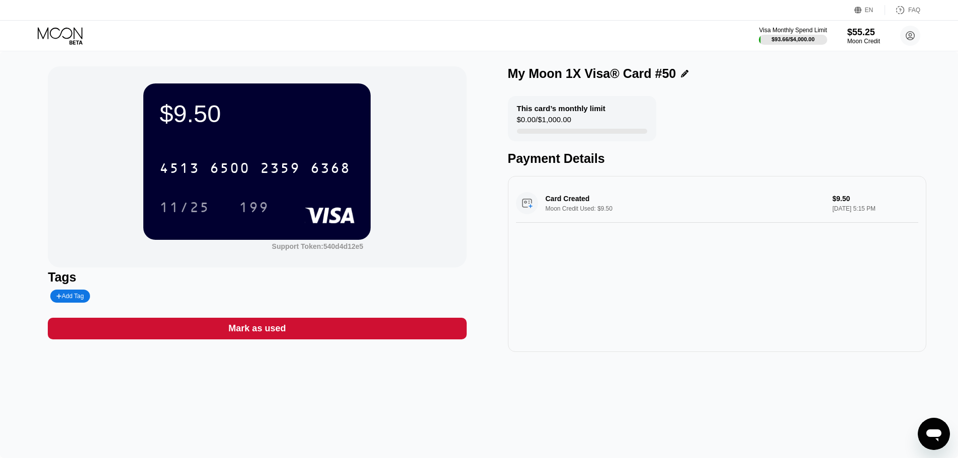
click at [69, 27] on icon at bounding box center [61, 36] width 47 height 18
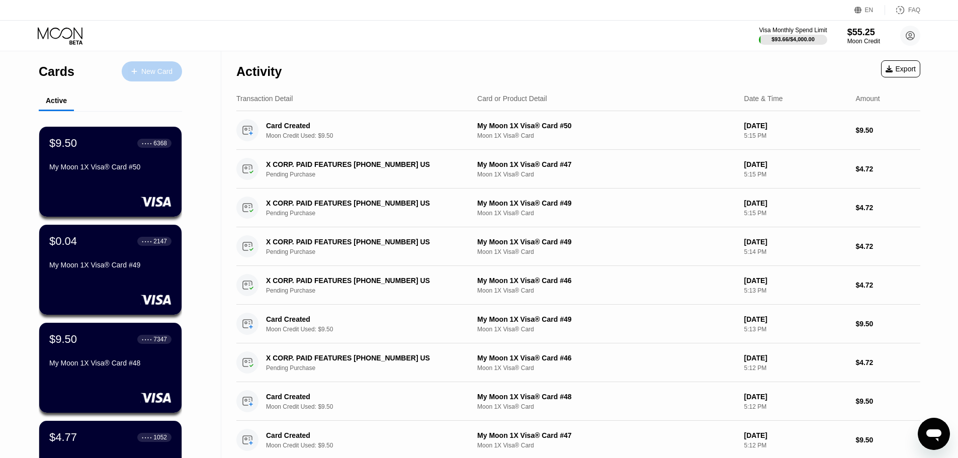
click at [161, 69] on div "New Card" at bounding box center [156, 71] width 31 height 9
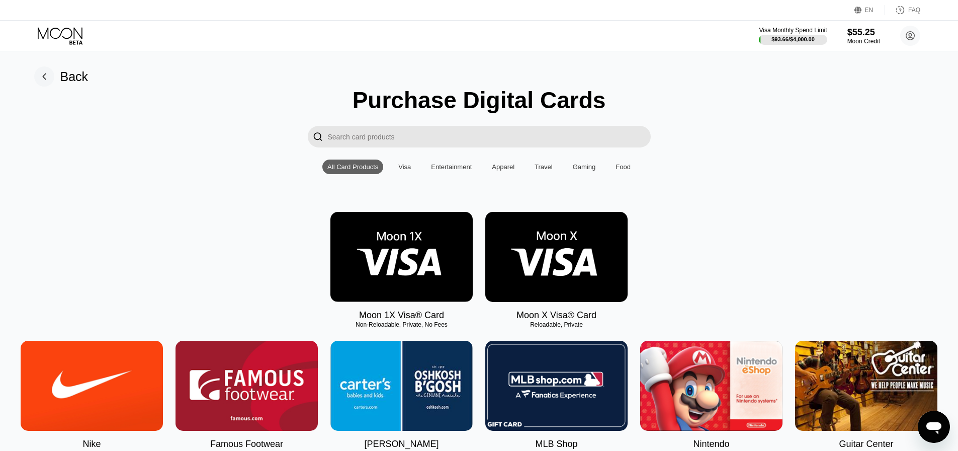
click at [412, 249] on img at bounding box center [402, 257] width 142 height 90
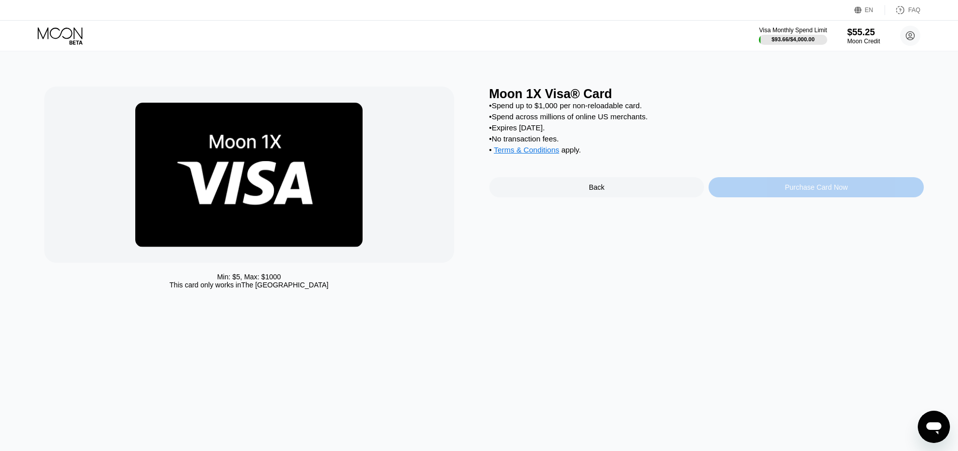
click at [744, 197] on div "Purchase Card Now" at bounding box center [816, 187] width 215 height 20
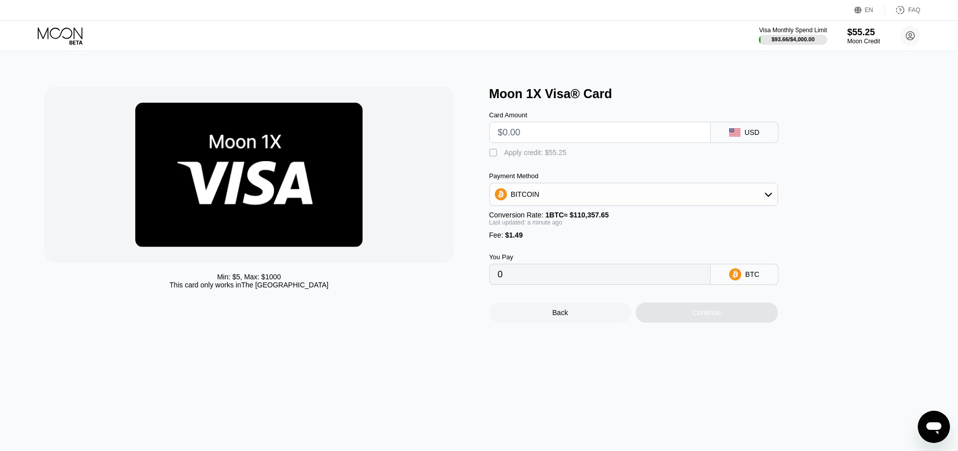
click at [571, 142] on input "text" at bounding box center [600, 132] width 204 height 20
type input "$9"
type input "0.00009506"
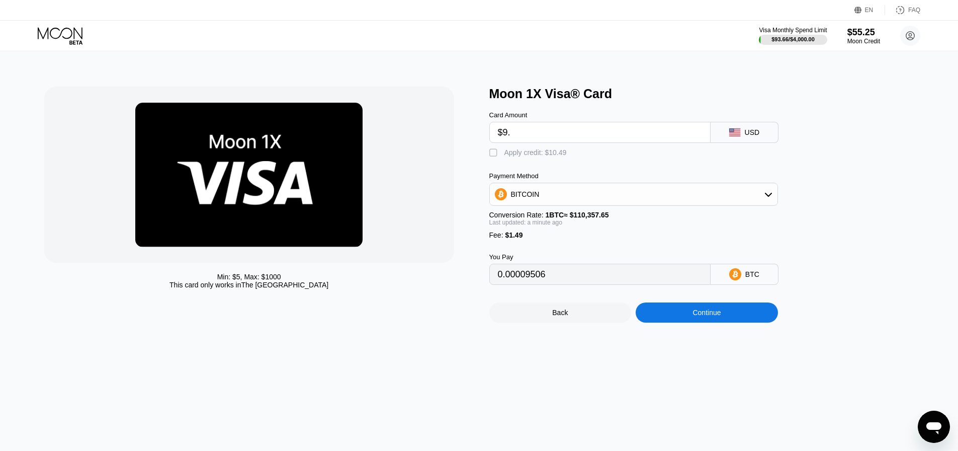
type input "$9.5"
type input "0.00009959"
type input "$9.5"
click at [506, 164] on div "Card Amount $9.5 USD  Apply credit: $10.99 Payment Method BITCOIN Conversion R…" at bounding box center [651, 193] width 322 height 184
click at [505, 156] on div "Apply credit: $10.99" at bounding box center [536, 152] width 62 height 8
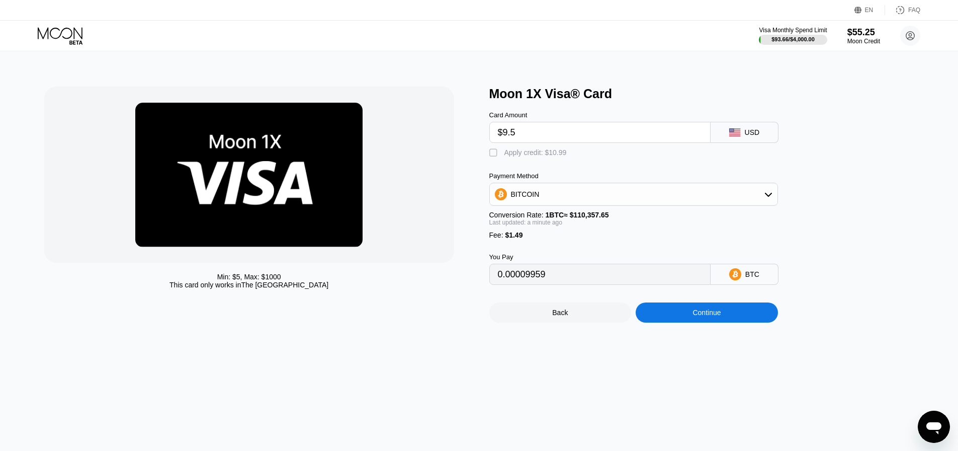
type input "0"
click at [690, 318] on div "Continue" at bounding box center [707, 312] width 142 height 20
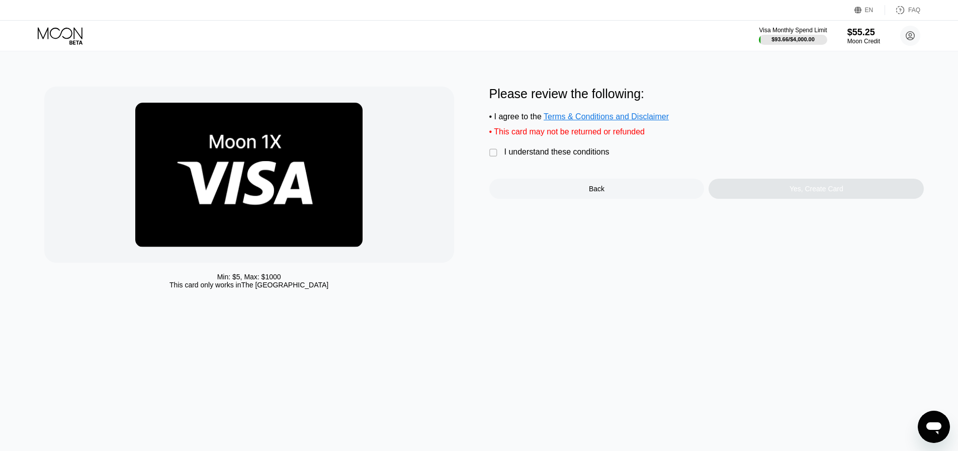
click at [514, 156] on div "I understand these conditions" at bounding box center [557, 151] width 105 height 9
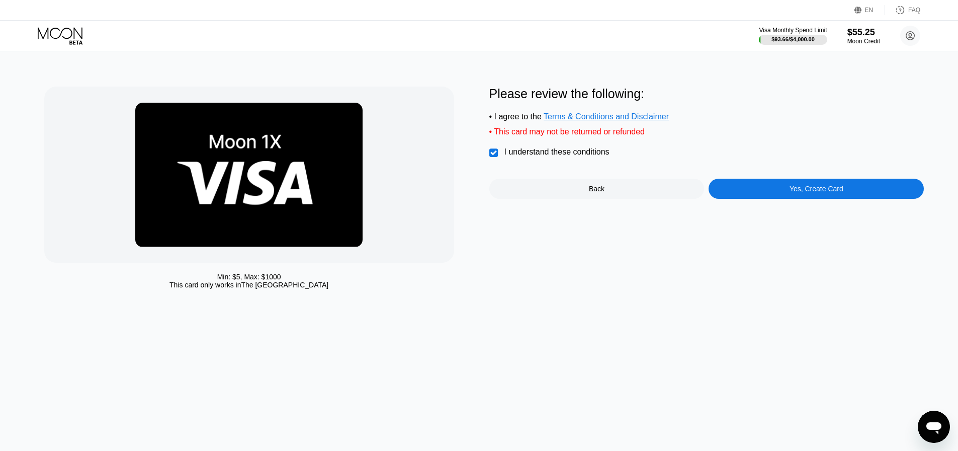
click at [729, 188] on div "Yes, Create Card" at bounding box center [816, 189] width 215 height 20
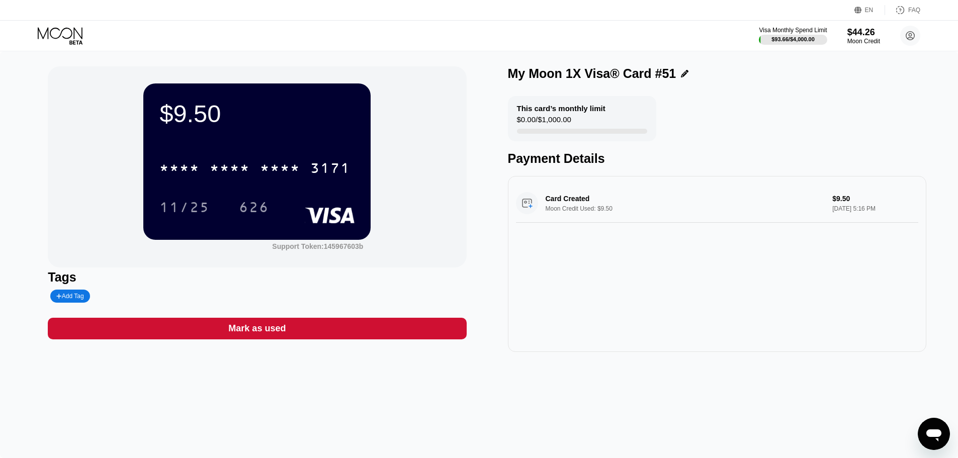
click at [254, 169] on div "* * * * * * * * * * * * 3171" at bounding box center [254, 167] width 203 height 25
click at [69, 28] on icon at bounding box center [61, 36] width 47 height 18
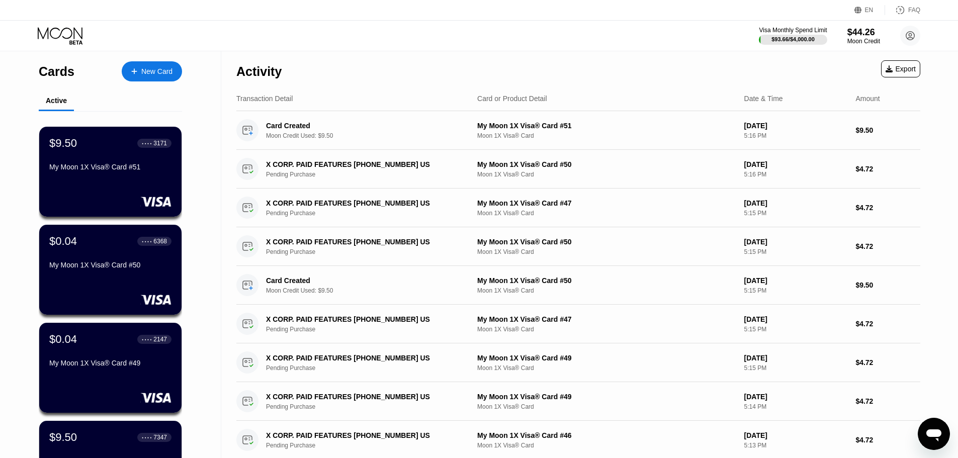
click at [158, 72] on div "New Card" at bounding box center [156, 71] width 31 height 9
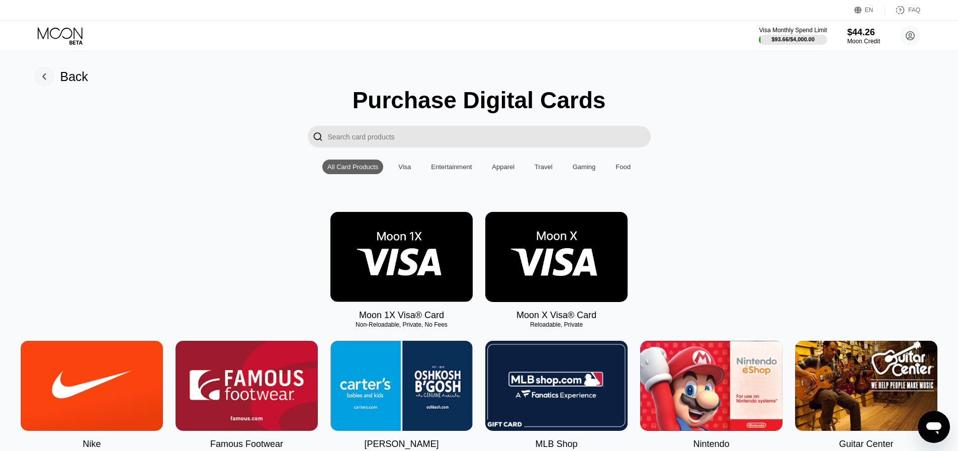
click at [409, 246] on img at bounding box center [402, 257] width 142 height 90
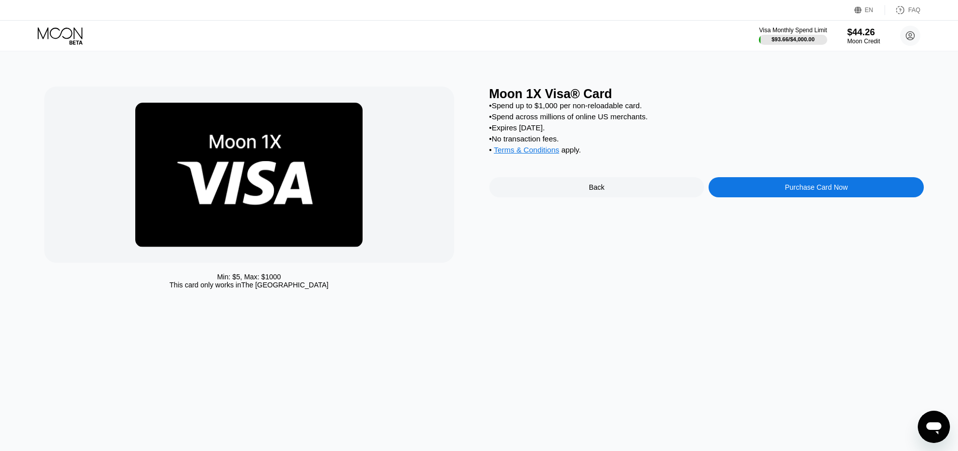
click at [758, 196] on div "Purchase Card Now" at bounding box center [816, 187] width 215 height 20
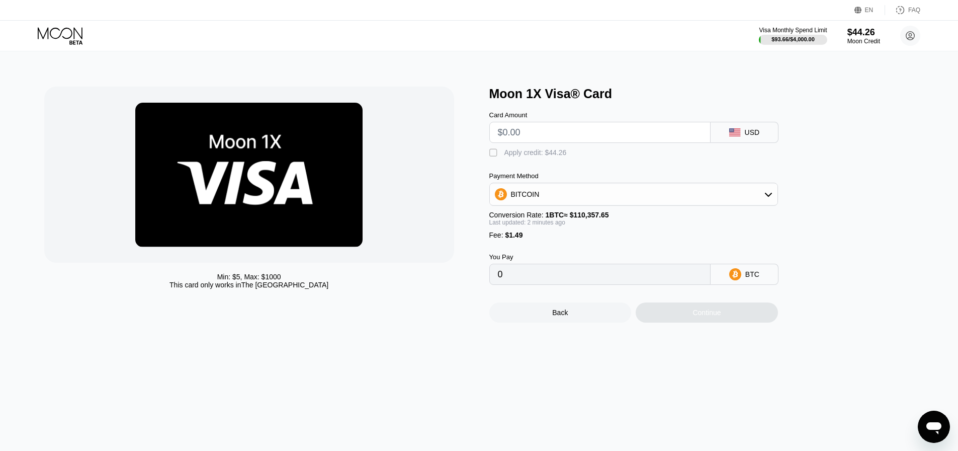
click at [547, 130] on input "text" at bounding box center [600, 132] width 204 height 20
type input "$9"
type input "0.00009506"
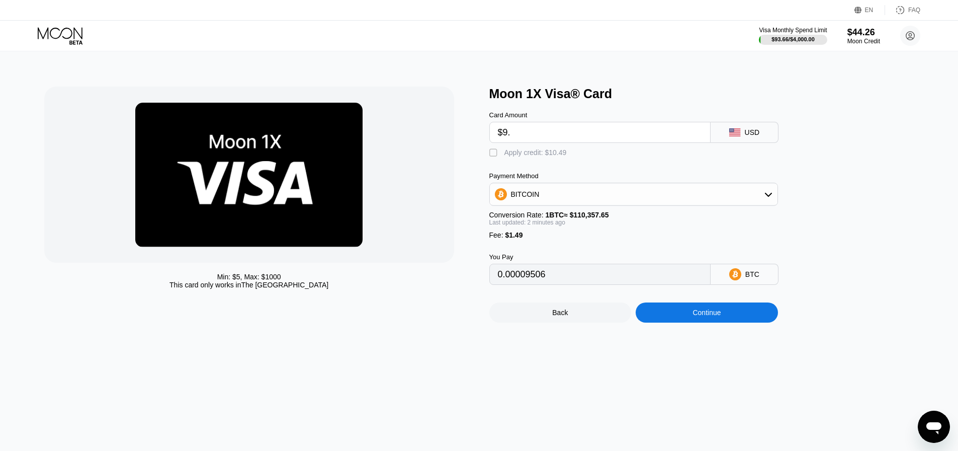
type input "$9.5"
type input "0.00009959"
type input "$9.5"
click at [532, 156] on div "Apply credit: $10.99" at bounding box center [536, 152] width 62 height 8
type input "0"
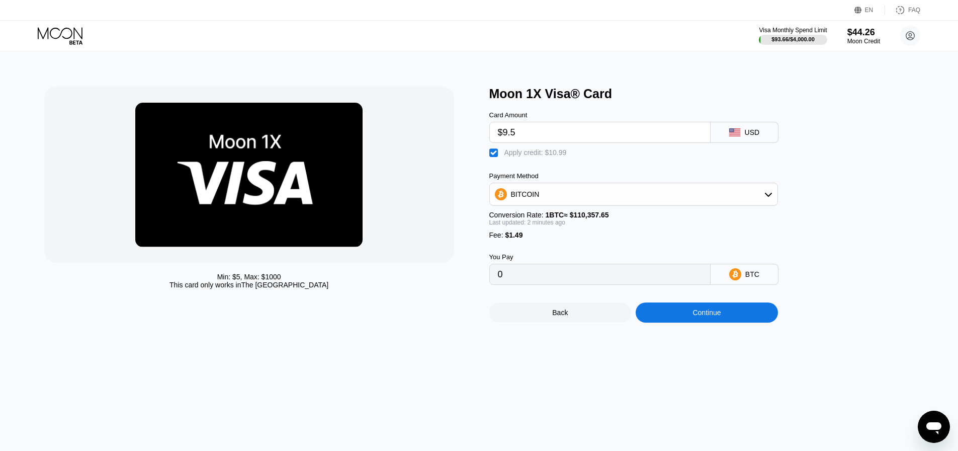
click at [675, 322] on div "Continue" at bounding box center [707, 312] width 142 height 20
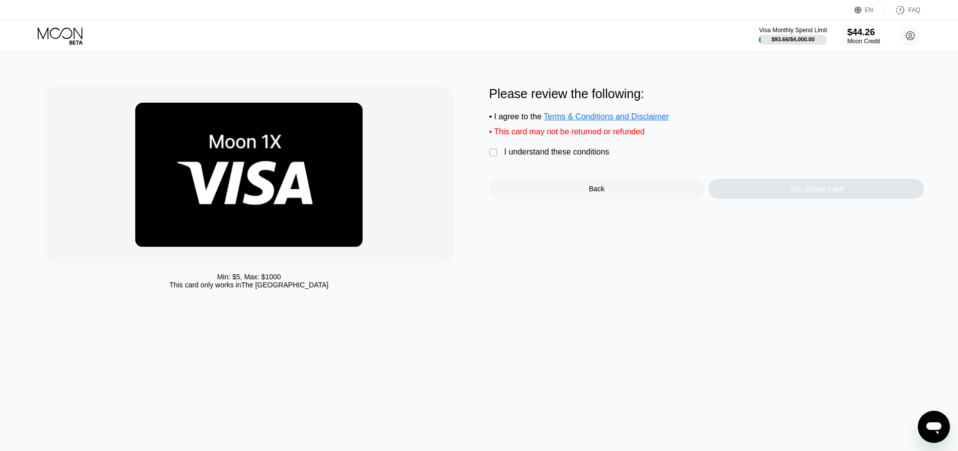
click at [526, 156] on div "I understand these conditions" at bounding box center [557, 151] width 105 height 9
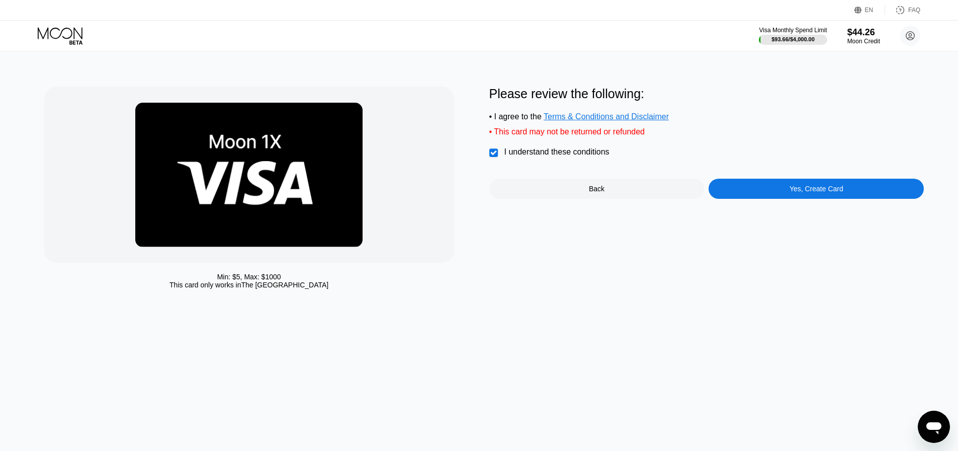
click at [737, 186] on div "Yes, Create Card" at bounding box center [816, 189] width 215 height 20
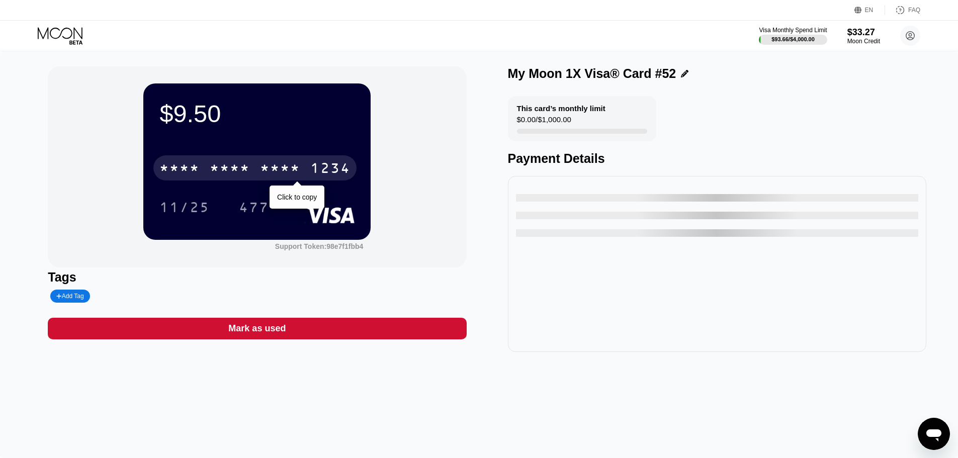
click at [266, 167] on div "* * * *" at bounding box center [280, 169] width 40 height 16
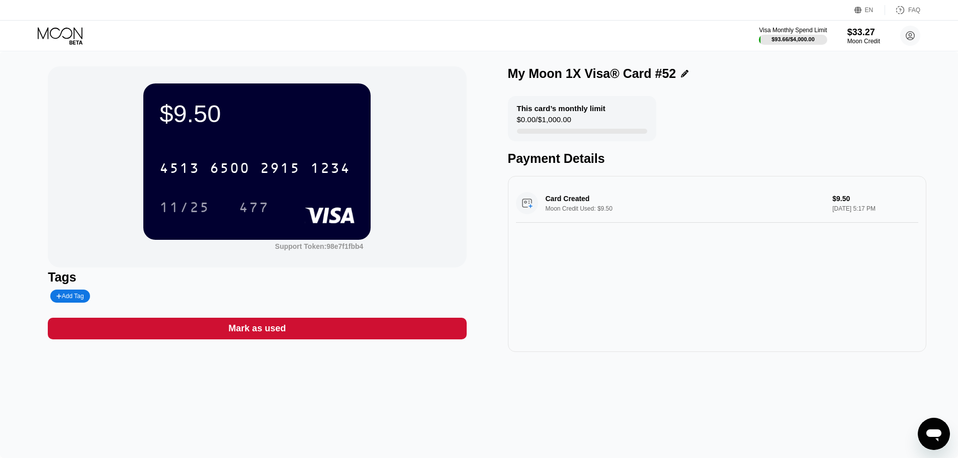
click at [59, 39] on icon at bounding box center [61, 36] width 47 height 18
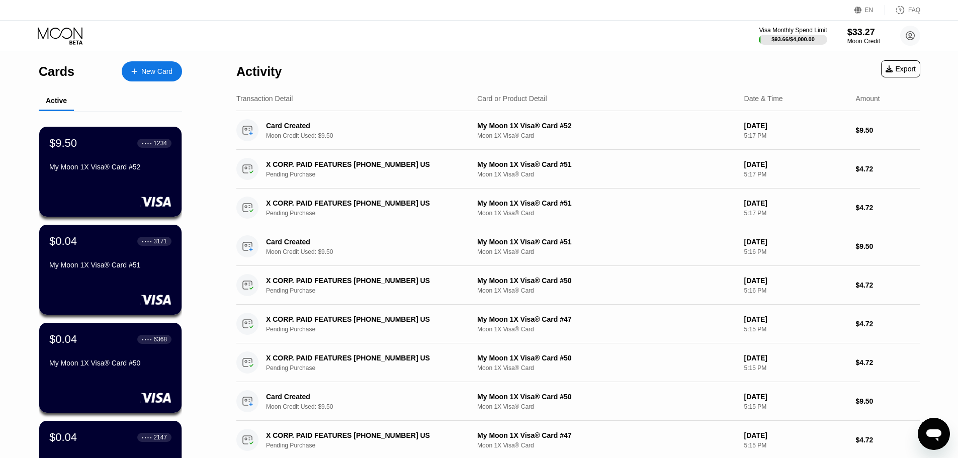
click at [147, 74] on div "New Card" at bounding box center [156, 71] width 31 height 9
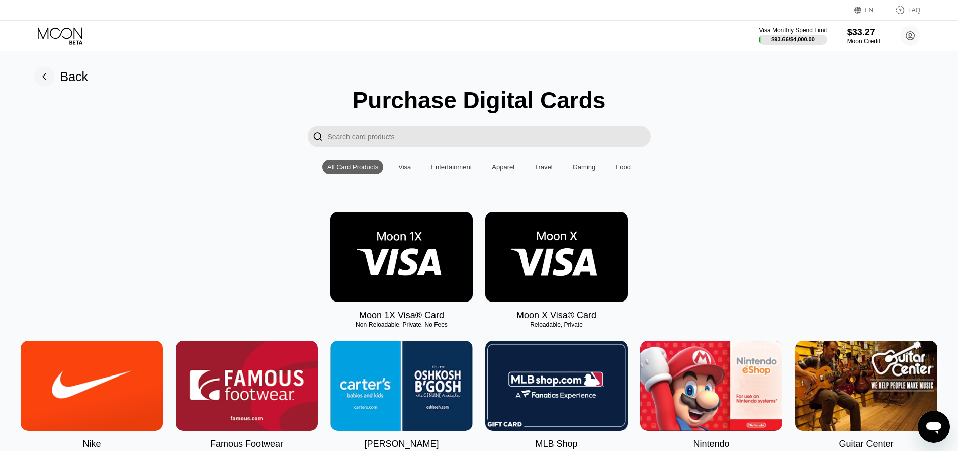
click at [389, 250] on img at bounding box center [402, 257] width 142 height 90
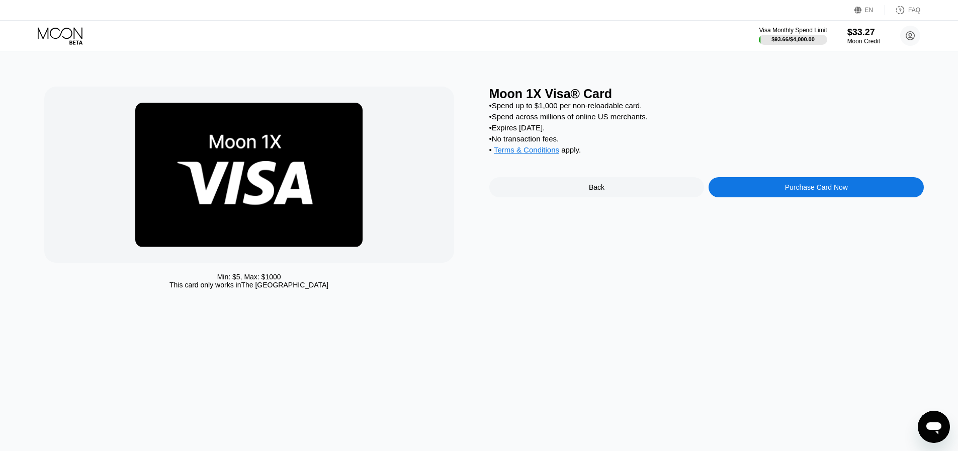
click at [750, 197] on div "Purchase Card Now" at bounding box center [816, 187] width 215 height 20
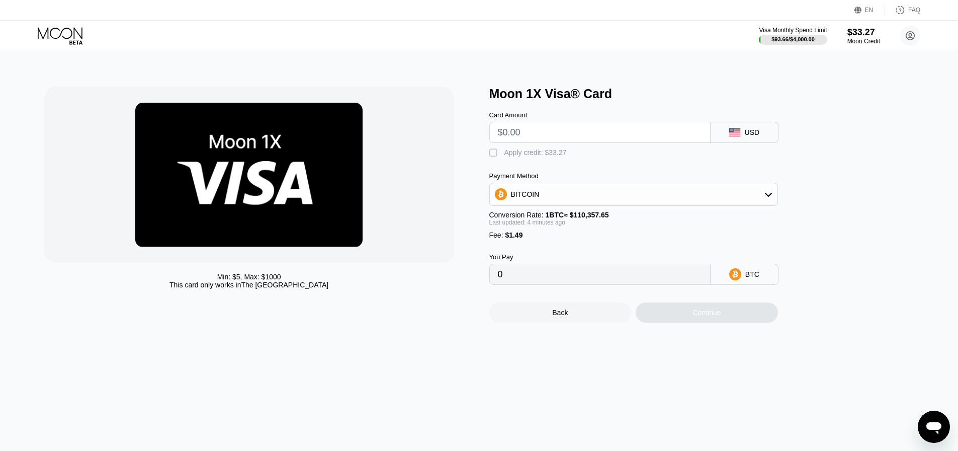
click at [530, 138] on input "text" at bounding box center [600, 132] width 204 height 20
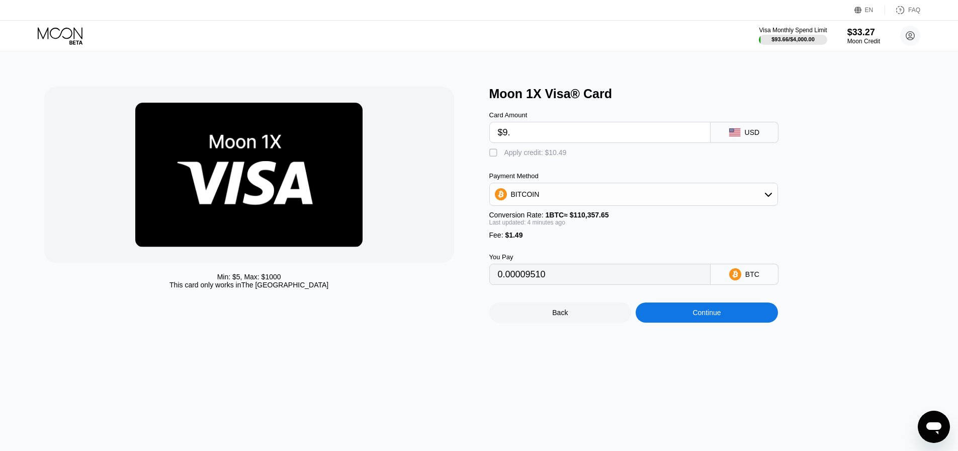
type input "$9.5"
type input "0.00009964"
type input "$9.5"
click at [514, 152] on div "Apply credit: $10.99" at bounding box center [536, 152] width 62 height 8
type input "0"
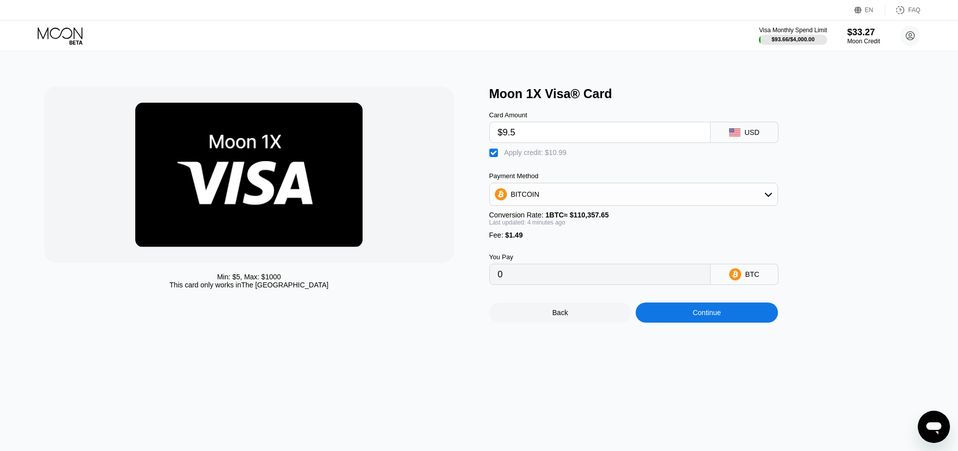
click at [685, 322] on div "Continue" at bounding box center [707, 312] width 142 height 20
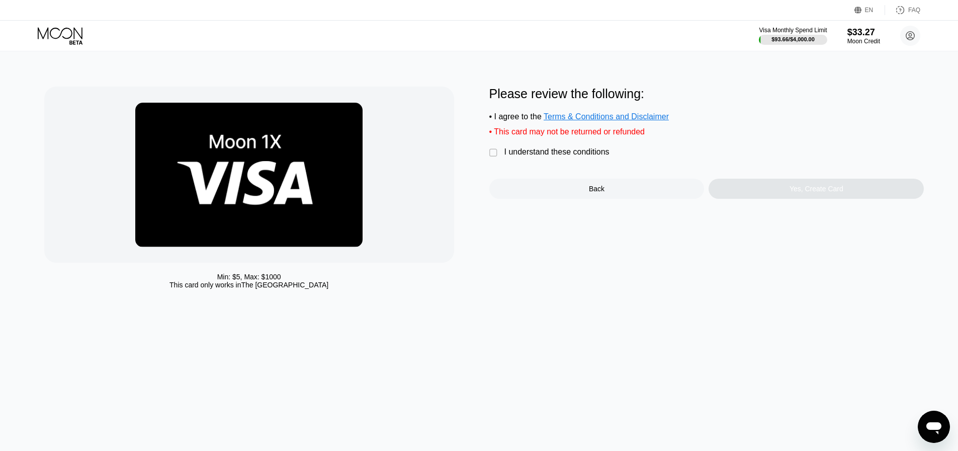
click at [526, 152] on div "Please review the following: • I agree to the Terms & Conditions and Disclaimer…" at bounding box center [707, 143] width 435 height 112
drag, startPoint x: 565, startPoint y: 152, endPoint x: 620, endPoint y: 170, distance: 57.6
click at [565, 152] on div "Please review the following: • I agree to the Terms & Conditions and Disclaimer…" at bounding box center [707, 143] width 435 height 112
click at [543, 156] on div "I understand these conditions" at bounding box center [557, 151] width 105 height 9
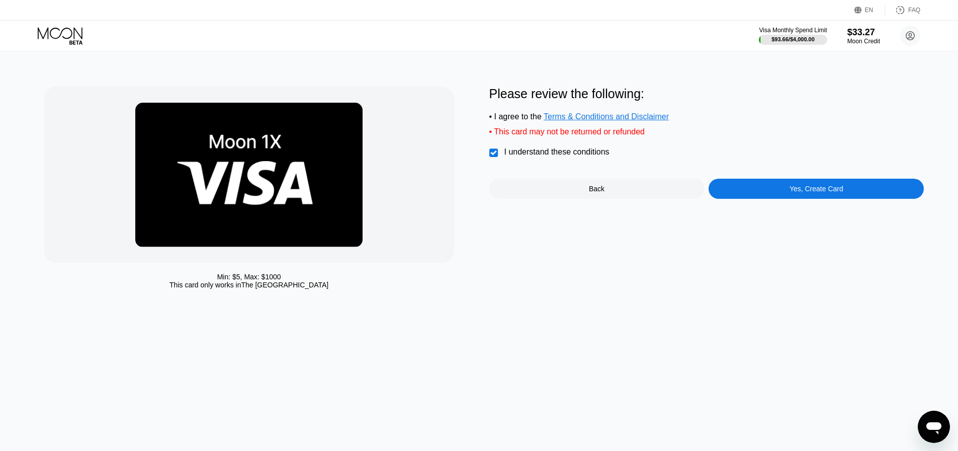
click at [760, 196] on div "Yes, Create Card" at bounding box center [816, 189] width 215 height 20
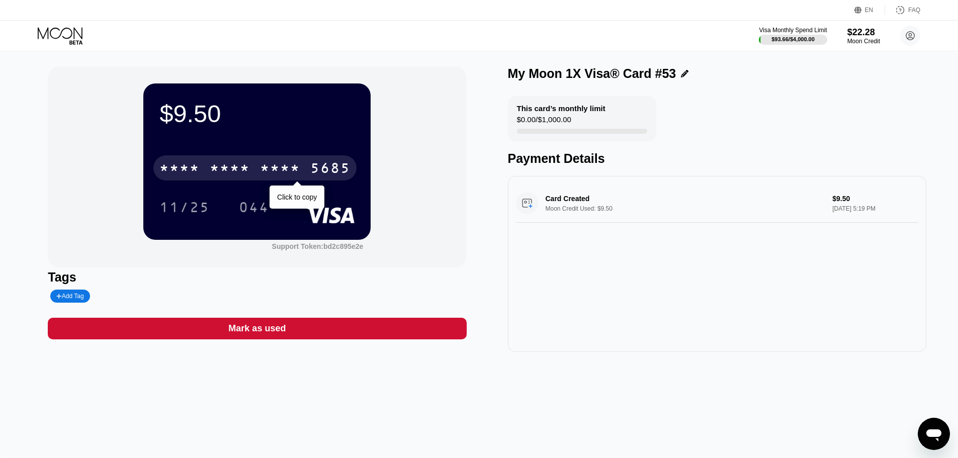
click at [246, 166] on div "* * * *" at bounding box center [230, 169] width 40 height 16
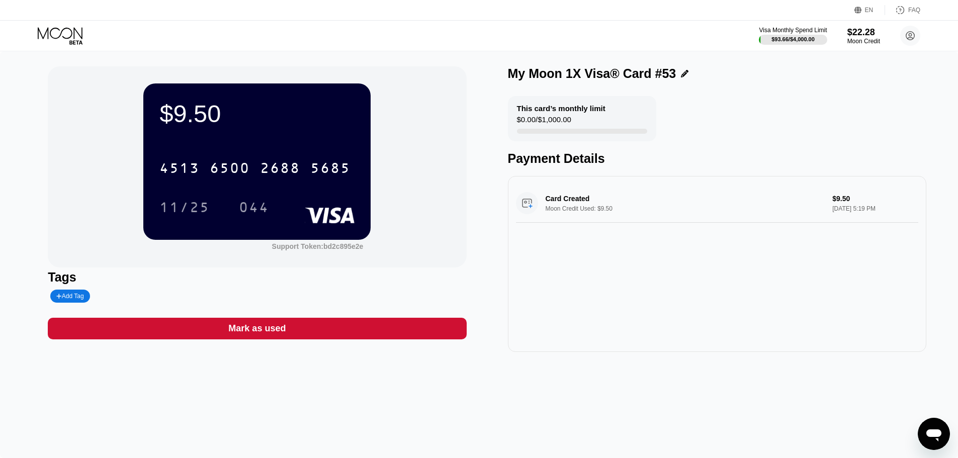
click at [65, 30] on icon at bounding box center [61, 36] width 47 height 18
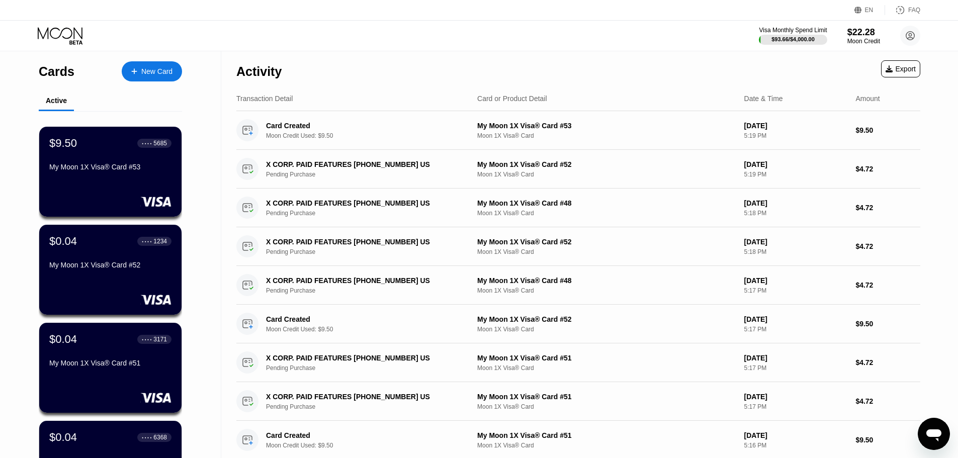
click at [165, 78] on div "New Card" at bounding box center [152, 71] width 60 height 20
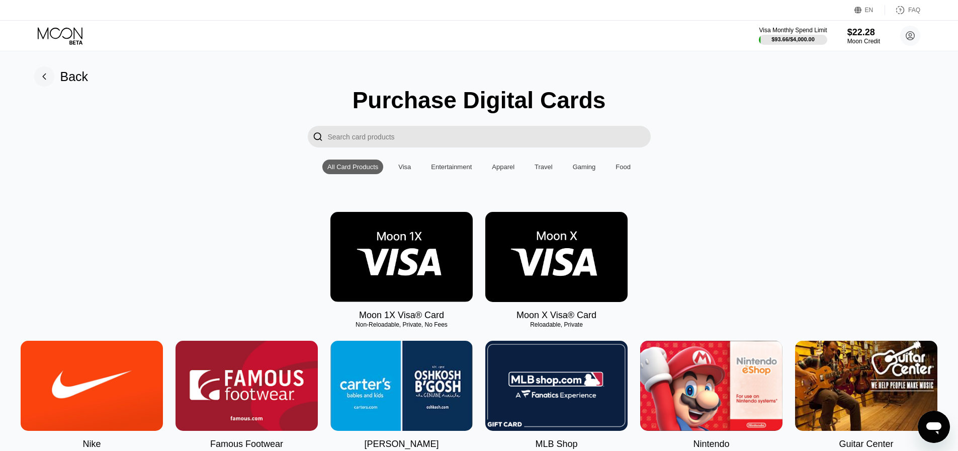
click at [392, 255] on img at bounding box center [402, 257] width 142 height 90
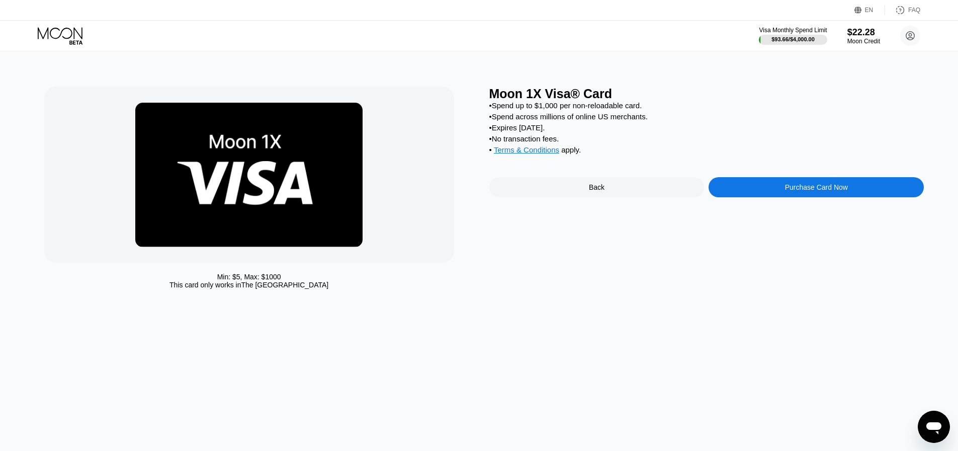
click at [747, 195] on div "Purchase Card Now" at bounding box center [816, 187] width 215 height 20
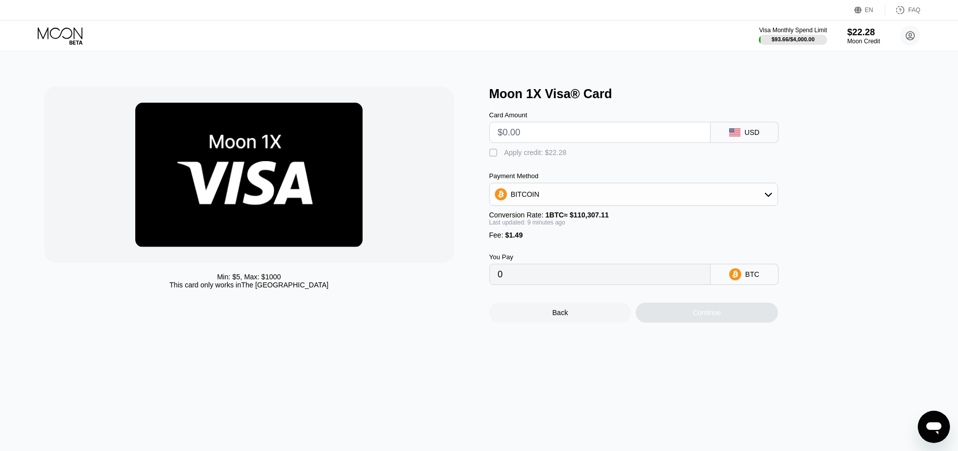
click at [540, 124] on div "Card Amount" at bounding box center [600, 127] width 221 height 32
click at [538, 131] on input "text" at bounding box center [600, 132] width 204 height 20
type input "$9"
type input "0.00009510"
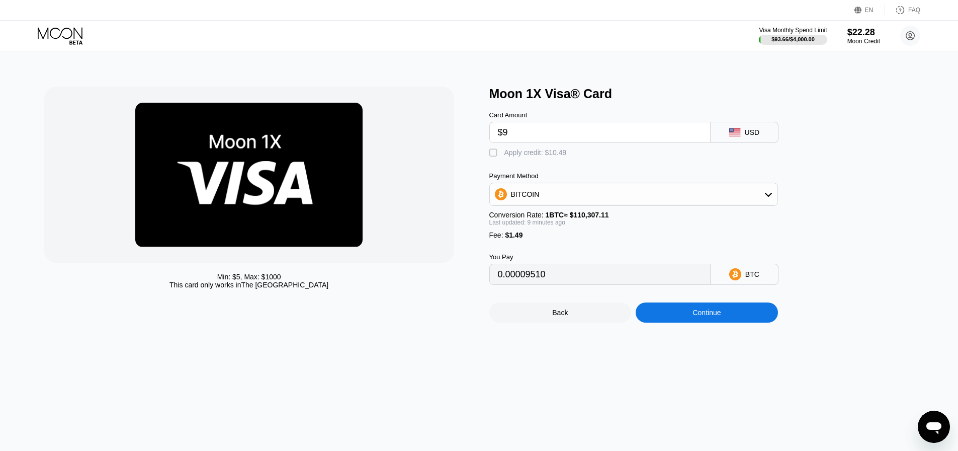
type input "$9."
type input "0.00009544"
type input "$9.5"
type input "0.00009998"
type input "$9.5"
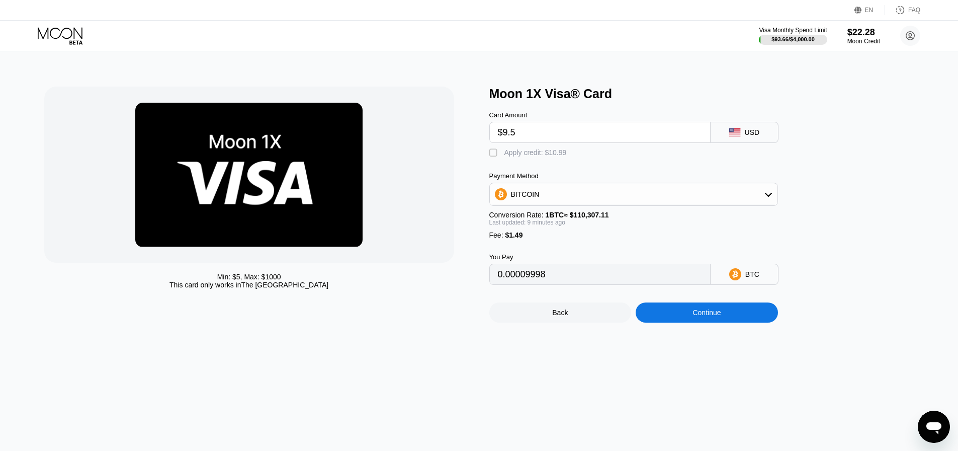
click at [513, 156] on div "Apply credit: $10.99" at bounding box center [536, 152] width 62 height 8
type input "0"
click at [695, 316] on div "Continue" at bounding box center [707, 312] width 28 height 8
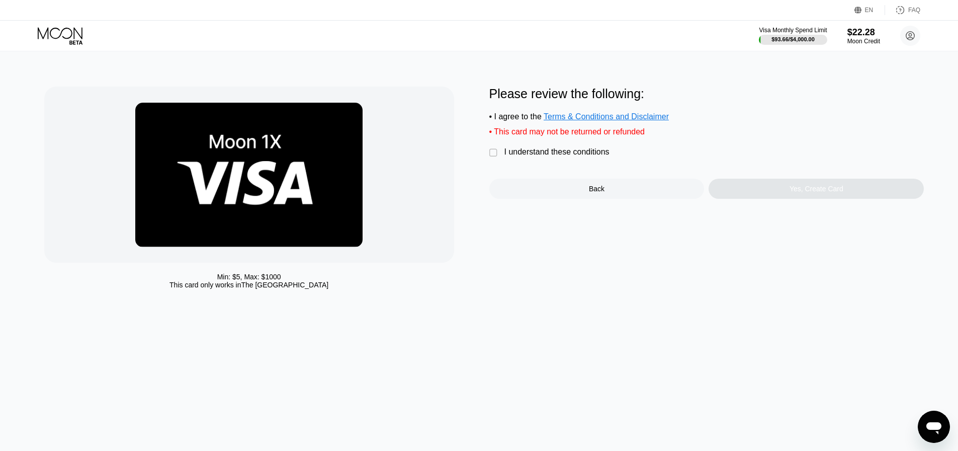
click at [532, 156] on div "I understand these conditions" at bounding box center [557, 151] width 105 height 9
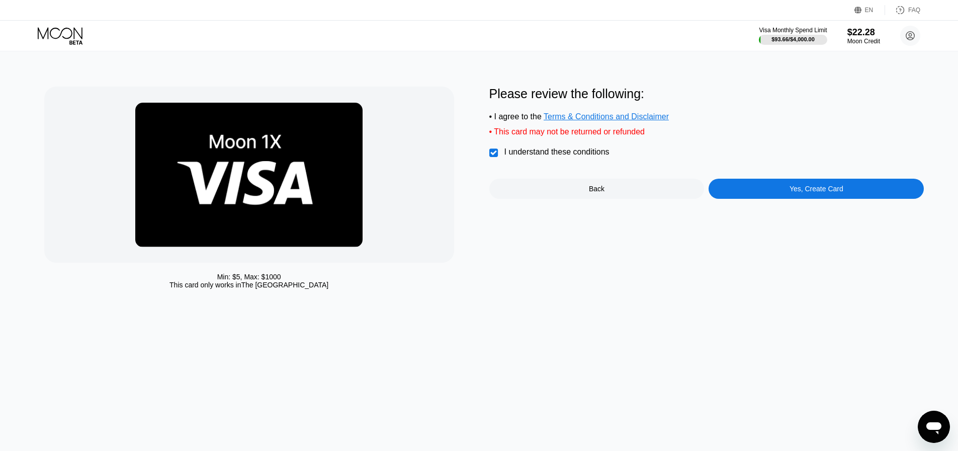
click at [720, 190] on div "Yes, Create Card" at bounding box center [816, 189] width 215 height 20
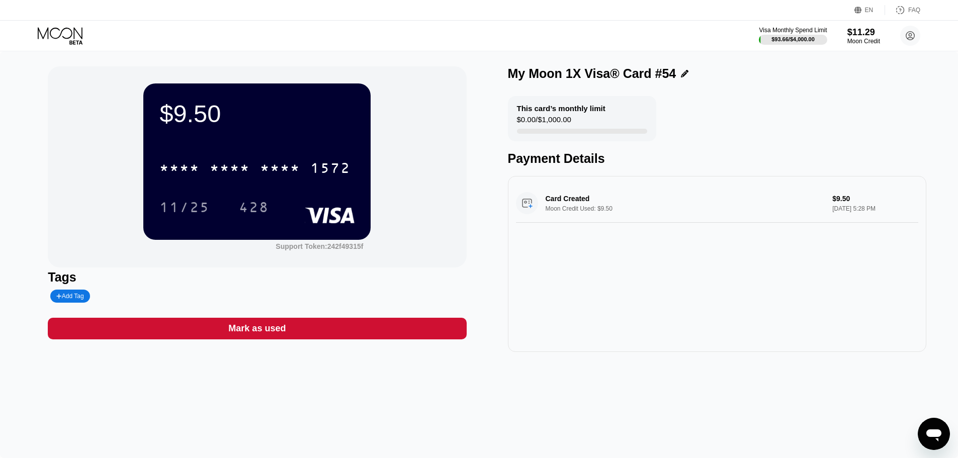
click at [265, 186] on div "* * * * * * * * * * * * 1572 11/25 428" at bounding box center [256, 177] width 195 height 59
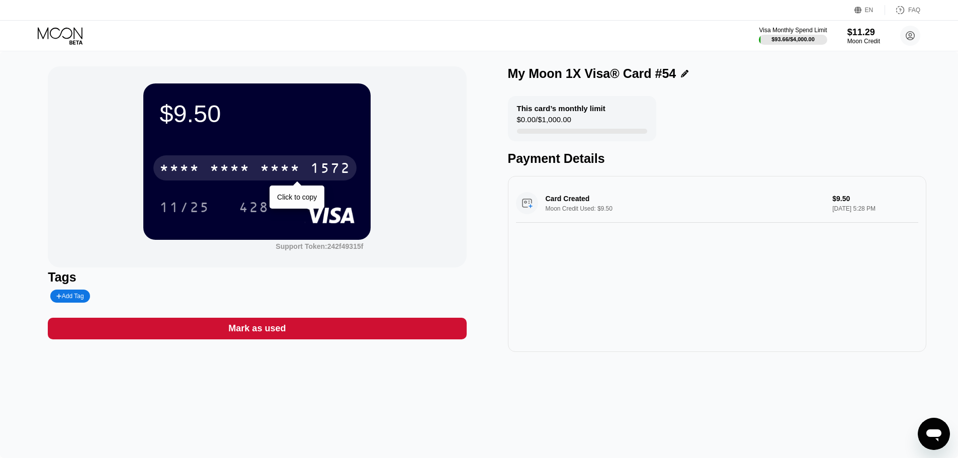
click at [269, 177] on div "* * * *" at bounding box center [280, 169] width 40 height 16
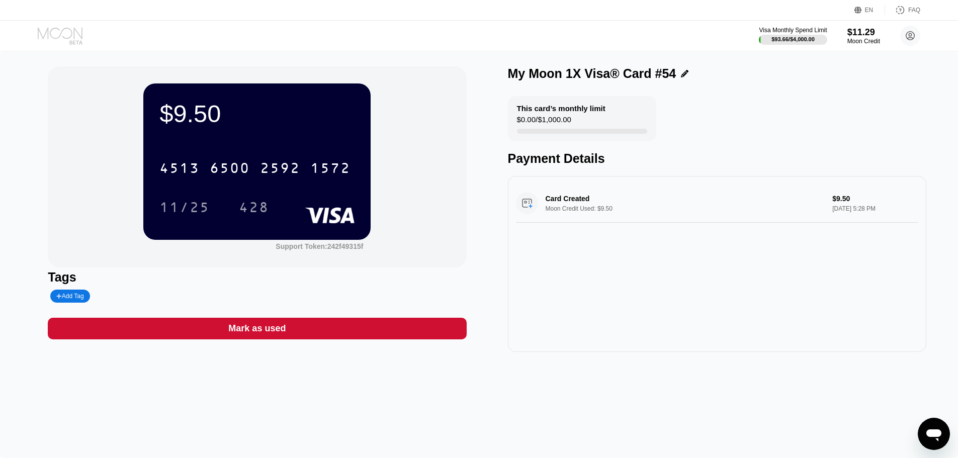
click at [74, 40] on icon at bounding box center [61, 36] width 47 height 18
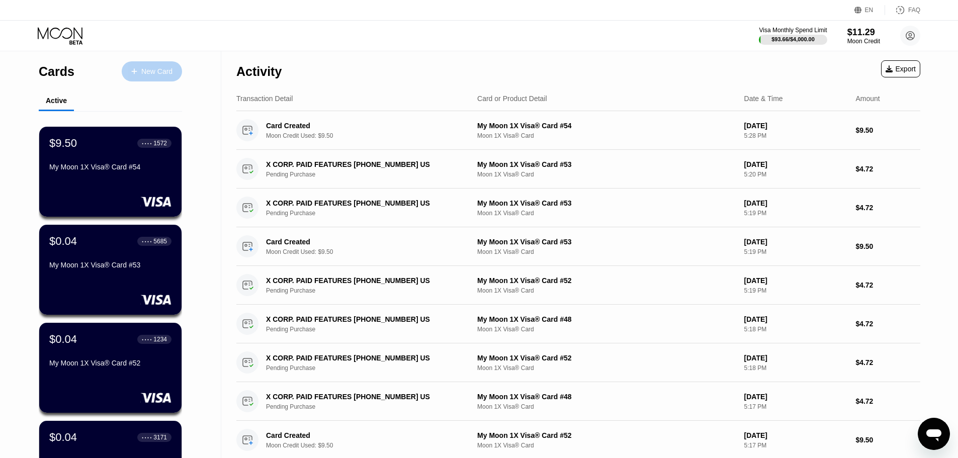
click at [154, 68] on div "New Card" at bounding box center [156, 71] width 31 height 9
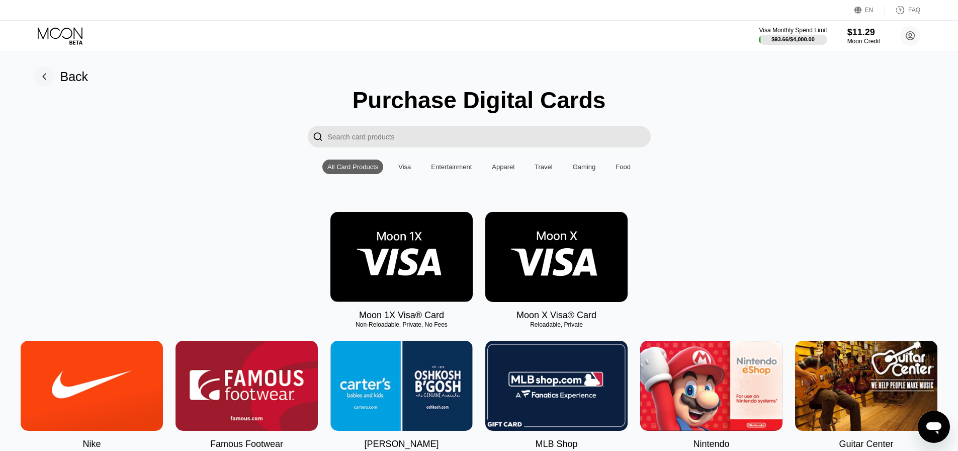
click at [391, 257] on img at bounding box center [402, 257] width 142 height 90
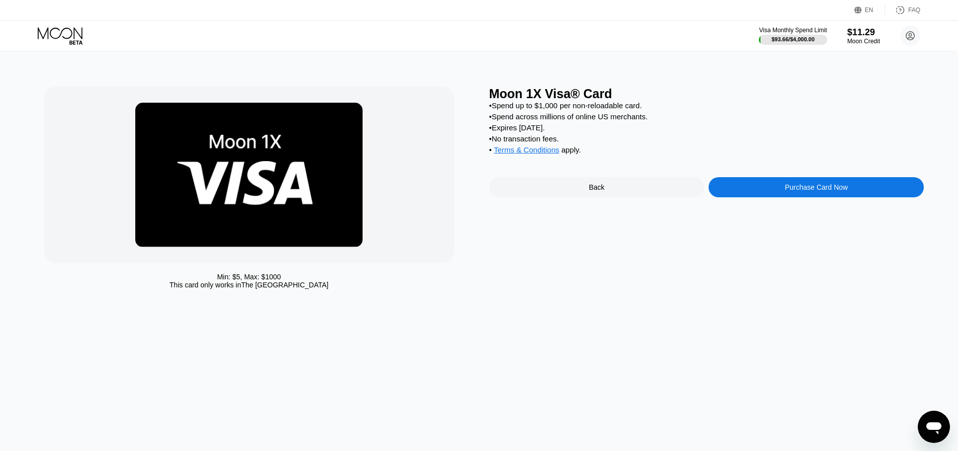
click at [736, 197] on div "Purchase Card Now" at bounding box center [816, 187] width 215 height 20
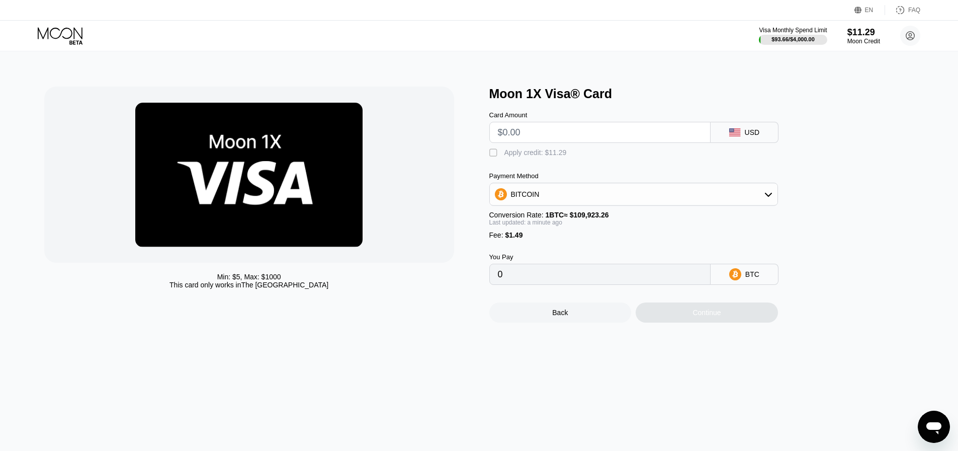
click at [535, 139] on input "text" at bounding box center [600, 132] width 204 height 20
type input "$9"
type input "0.00009544"
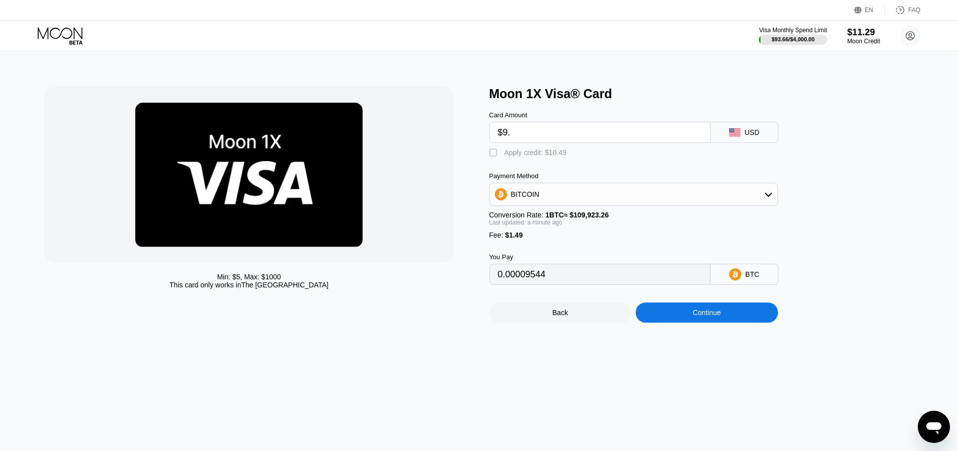
type input "$9.5"
type input "0.00009998"
type input "$9.5"
click at [517, 156] on div "Apply credit: $10.99" at bounding box center [536, 152] width 62 height 8
type input "0"
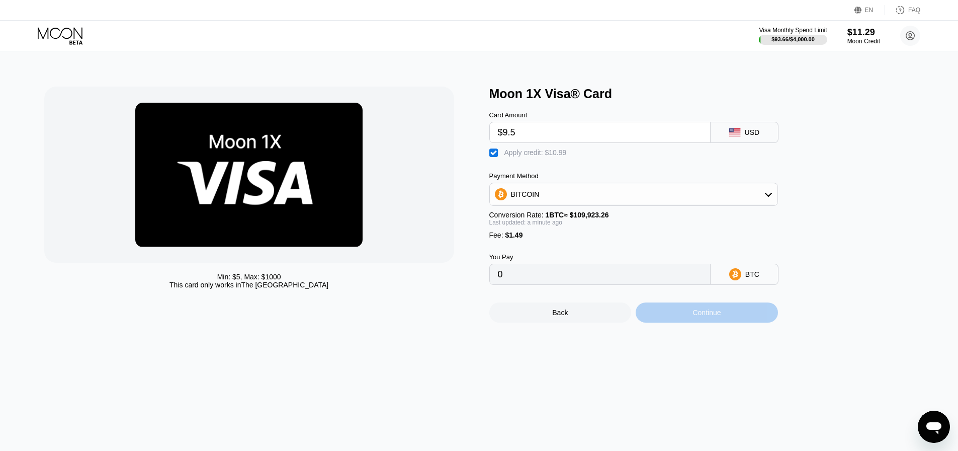
click at [665, 318] on div "Continue" at bounding box center [707, 312] width 142 height 20
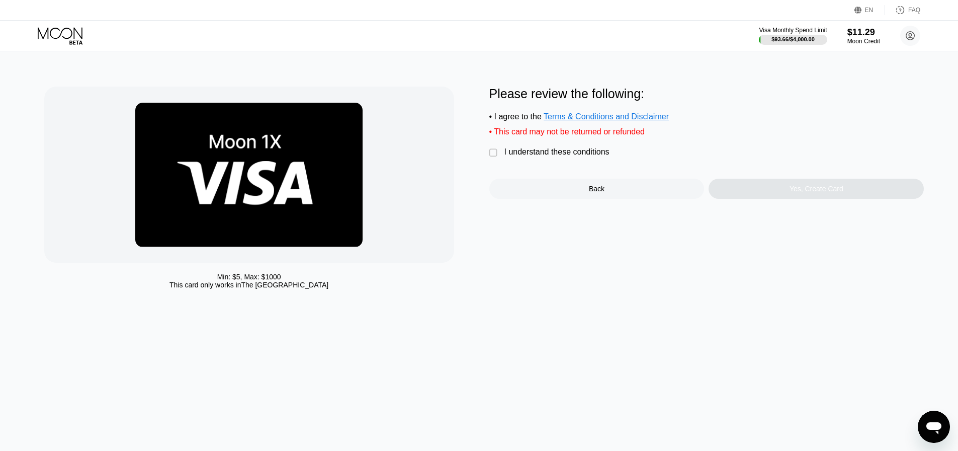
click at [534, 156] on div "I understand these conditions" at bounding box center [557, 151] width 105 height 9
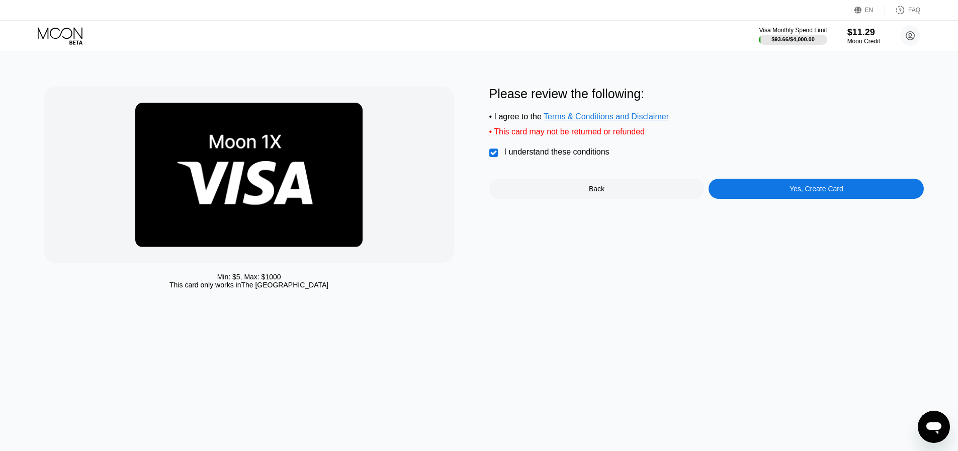
click at [743, 205] on div "Please review the following: • I agree to the Terms & Conditions and Disclaimer…" at bounding box center [707, 190] width 435 height 207
click at [738, 188] on div "Yes, Create Card" at bounding box center [816, 189] width 215 height 20
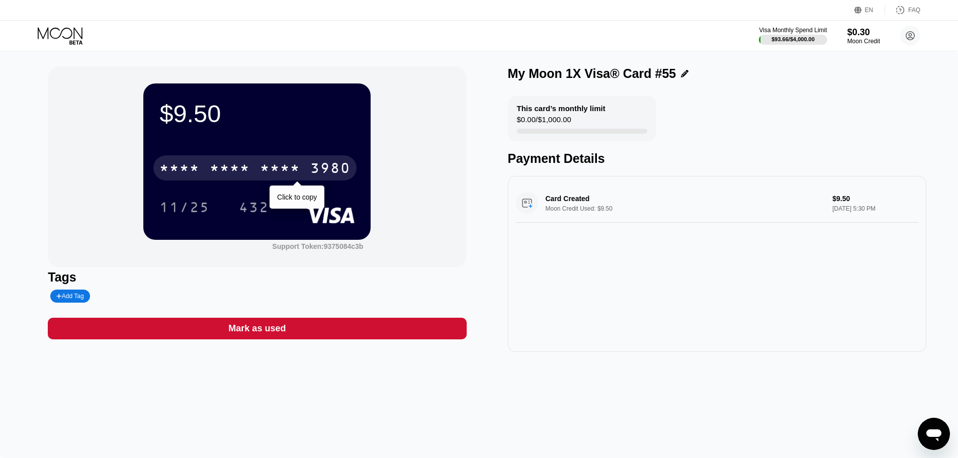
click at [259, 164] on div "* * * * * * * * * * * * 3980" at bounding box center [254, 167] width 203 height 25
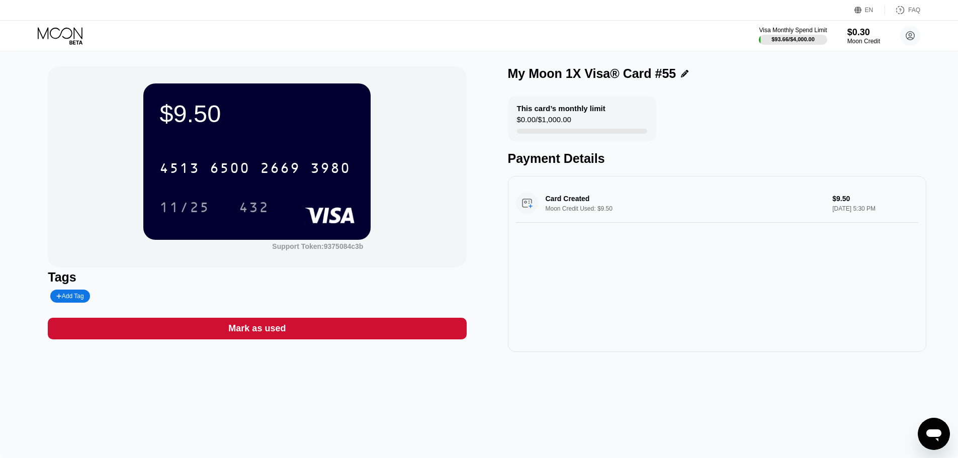
click at [65, 29] on icon at bounding box center [60, 33] width 45 height 12
